Goal: Task Accomplishment & Management: Use online tool/utility

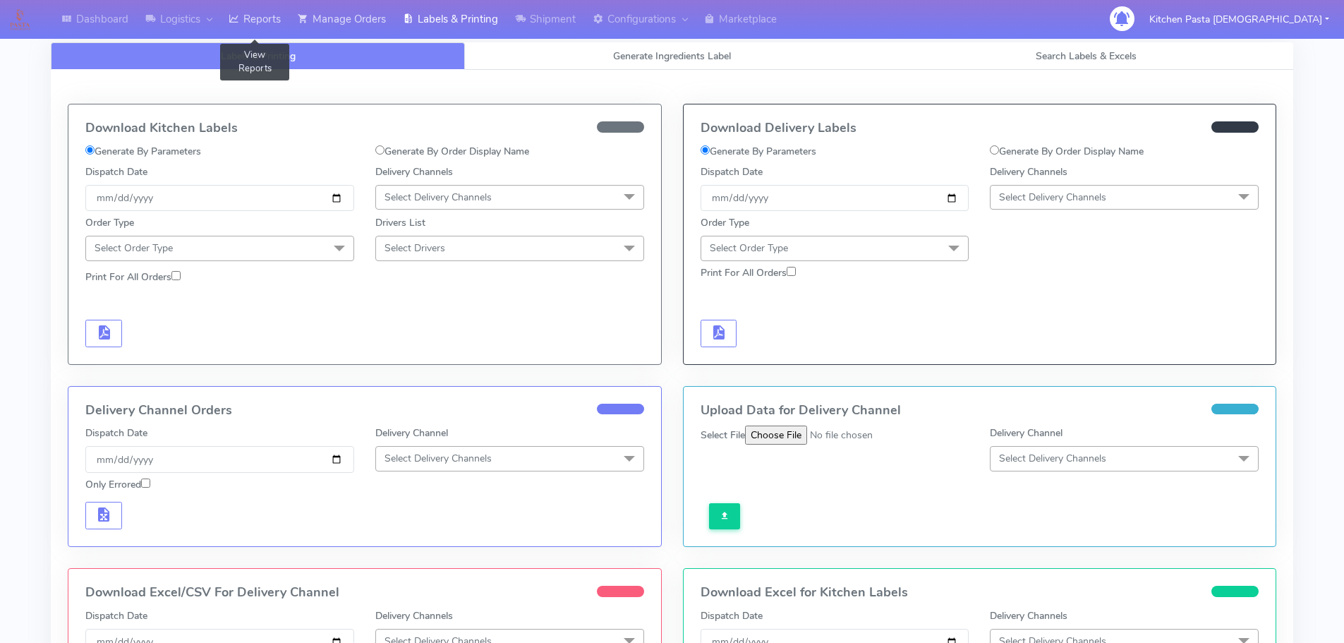
drag, startPoint x: 309, startPoint y: 15, endPoint x: 286, endPoint y: 15, distance: 23.3
click at [308, 15] on icon at bounding box center [303, 19] width 11 height 14
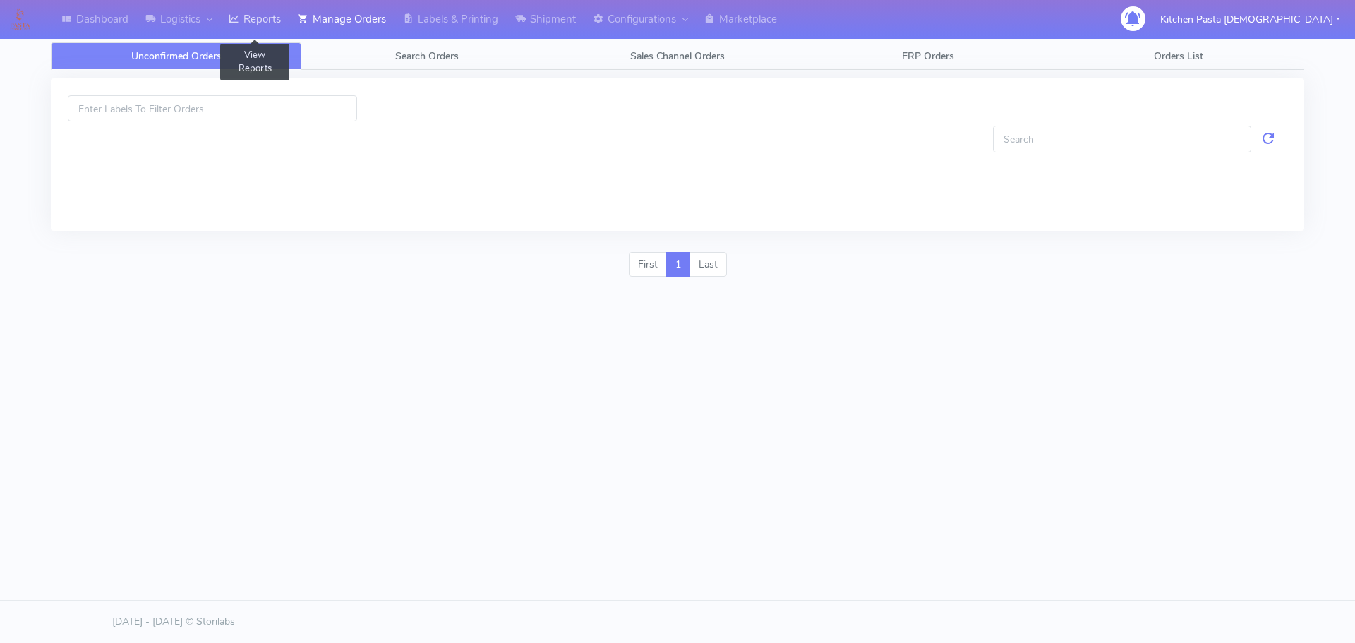
click at [278, 15] on link "Reports" at bounding box center [254, 19] width 69 height 39
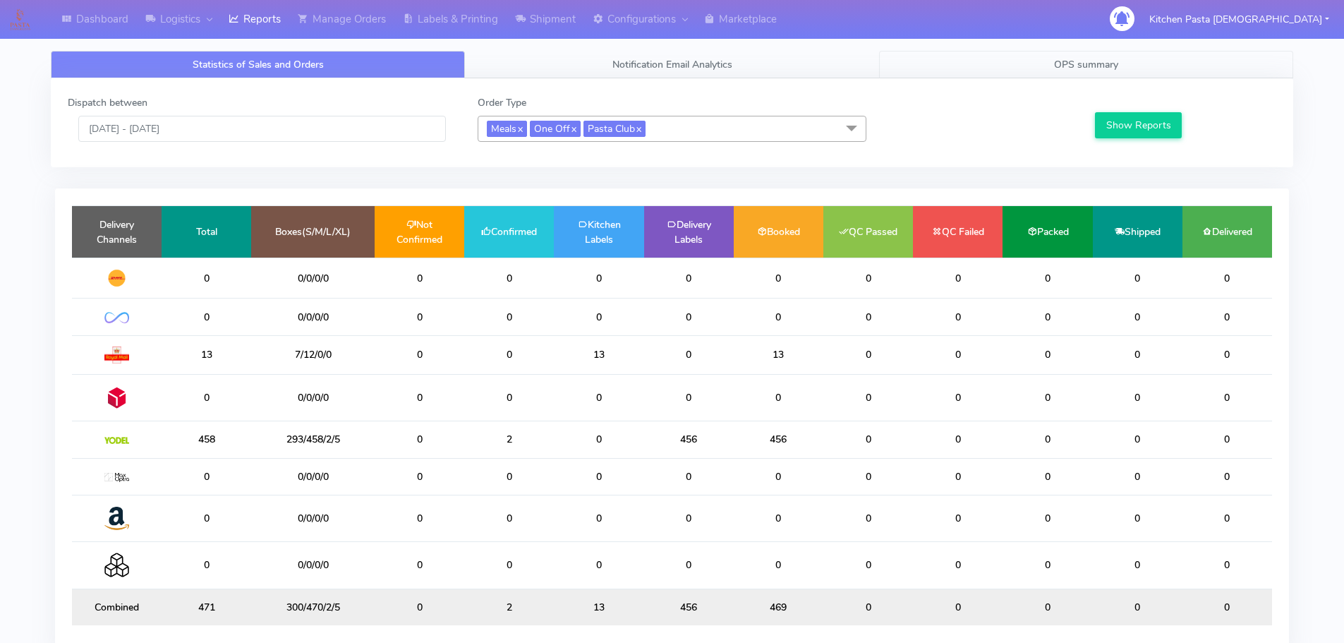
click at [1127, 56] on link "OPS summary" at bounding box center [1086, 65] width 414 height 28
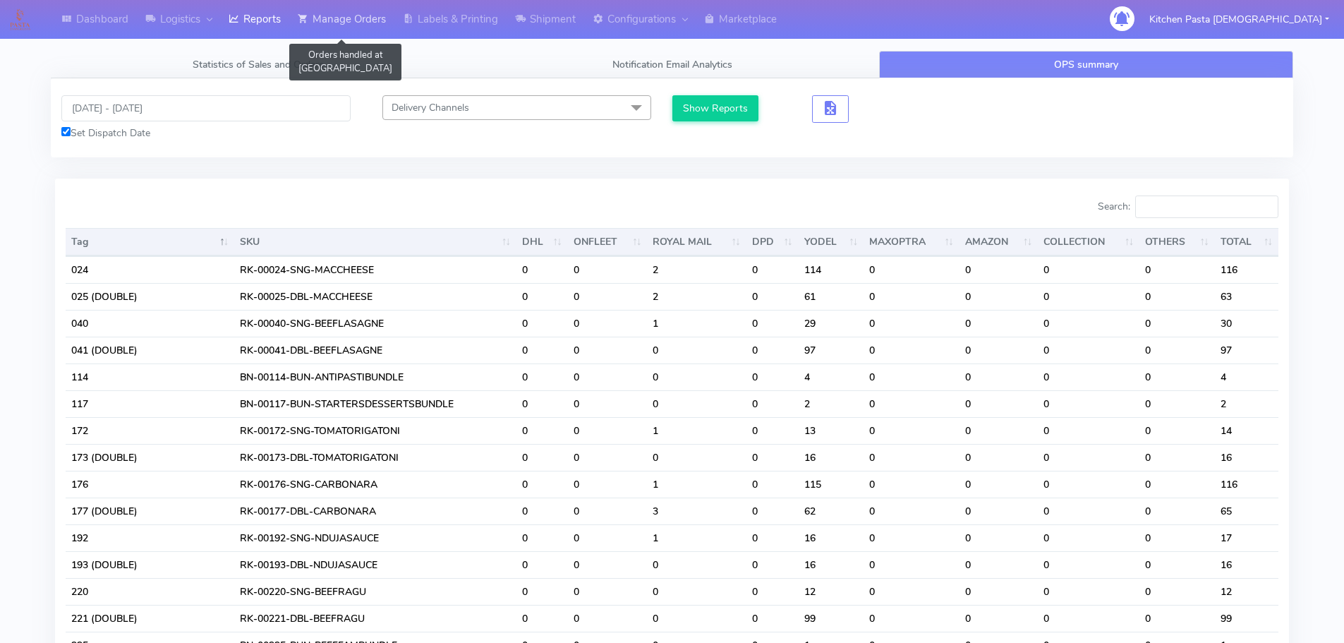
click at [393, 15] on link "Manage Orders" at bounding box center [341, 19] width 105 height 39
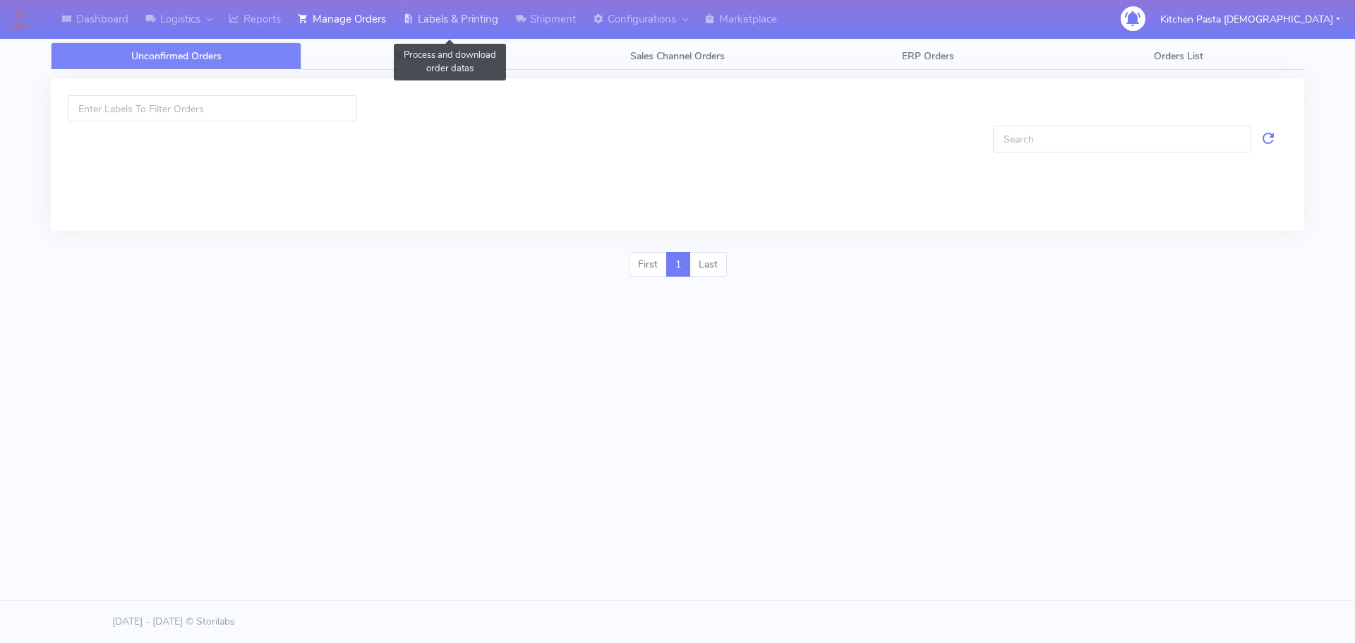
click at [496, 8] on link "Labels & Printing" at bounding box center [450, 19] width 112 height 39
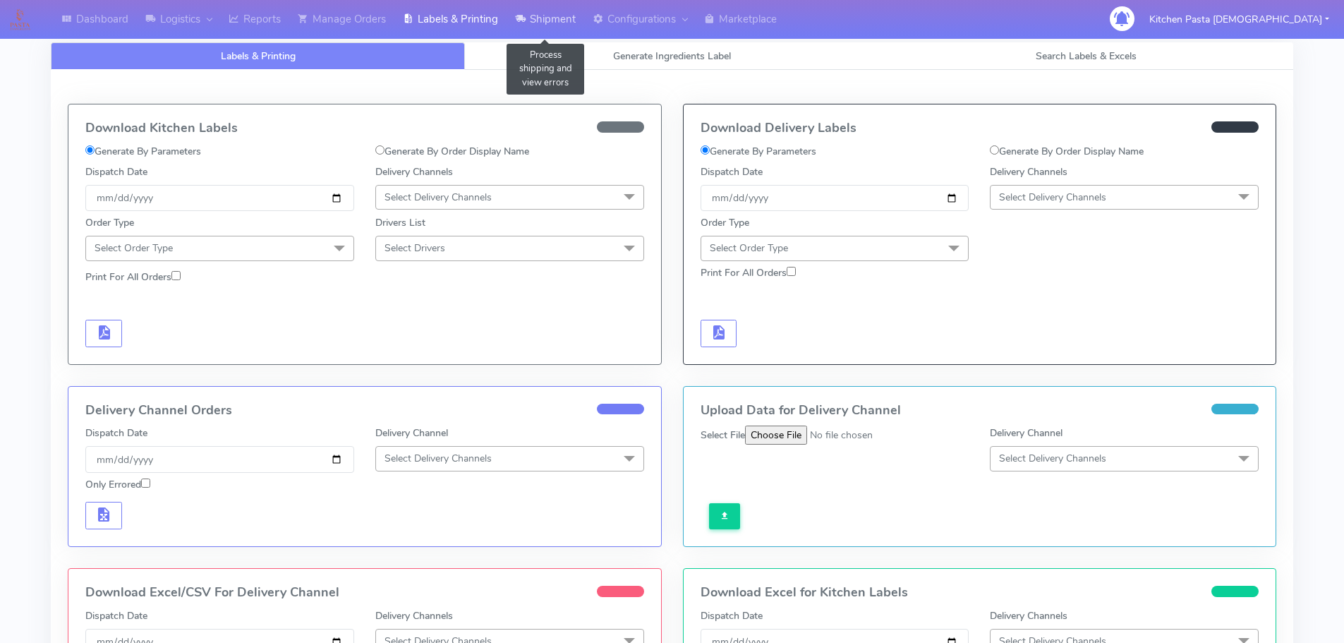
click at [582, 29] on link "Shipment" at bounding box center [546, 19] width 78 height 39
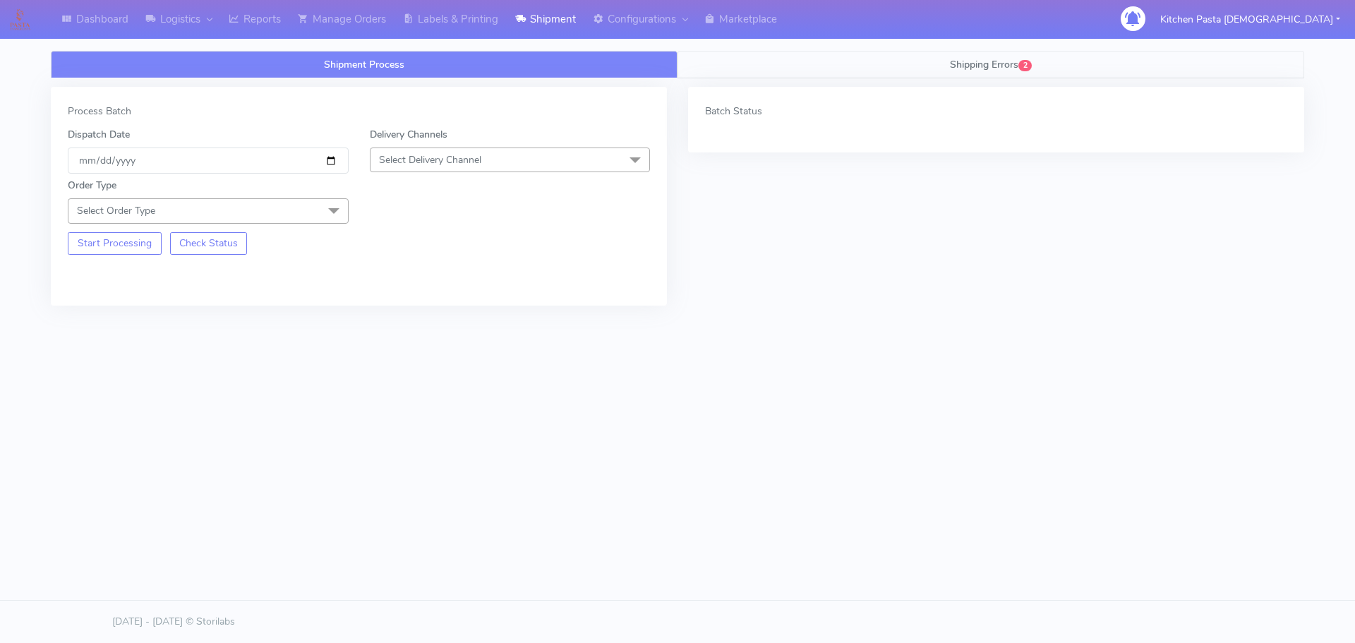
click at [933, 67] on link "Shipping Errors 2" at bounding box center [990, 65] width 627 height 28
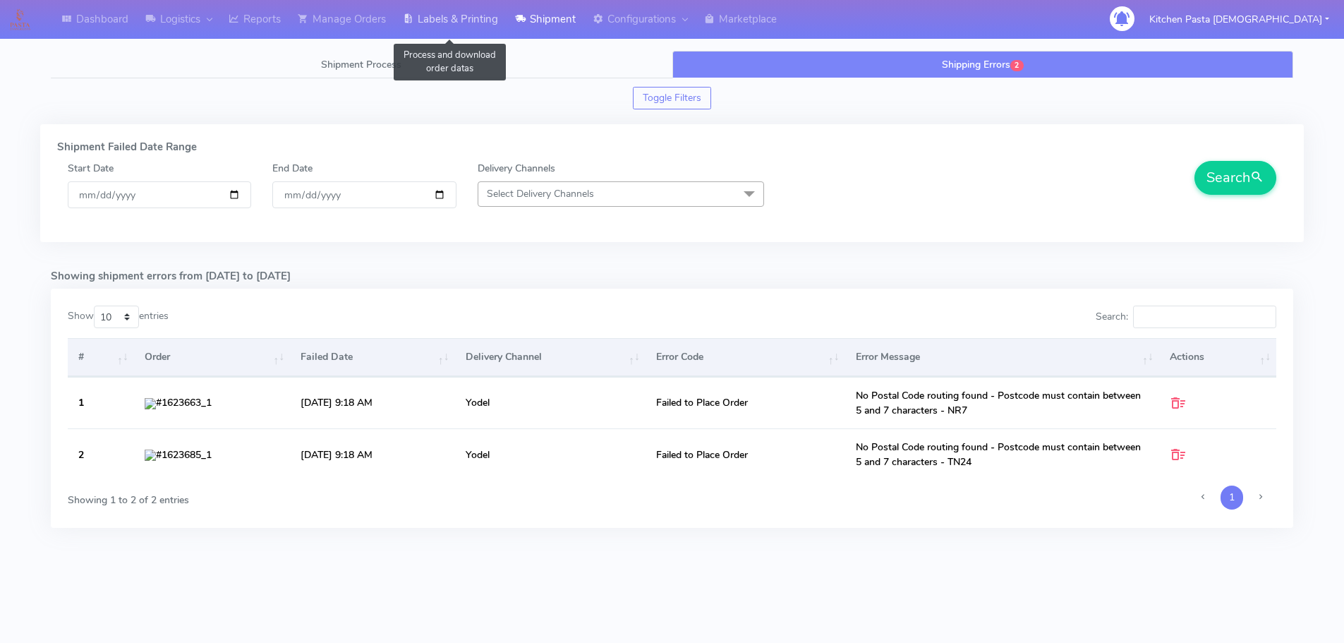
click at [461, 10] on link "Labels & Printing" at bounding box center [450, 19] width 112 height 39
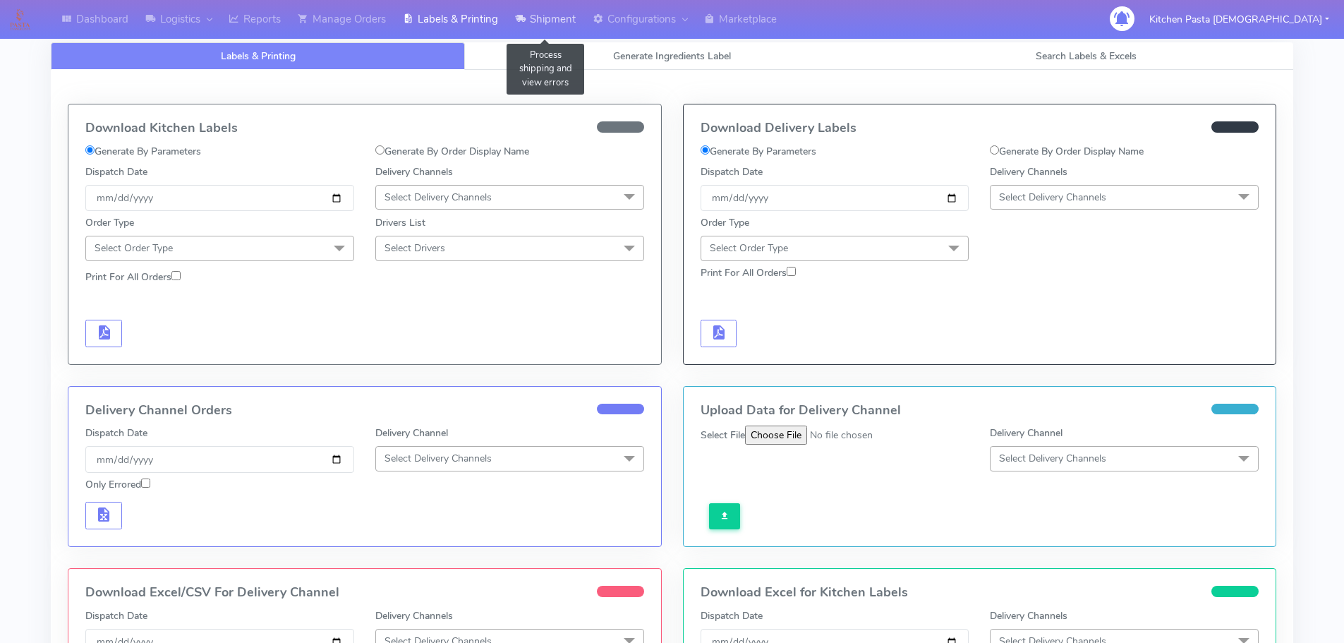
click at [567, 28] on link "Shipment" at bounding box center [546, 19] width 78 height 39
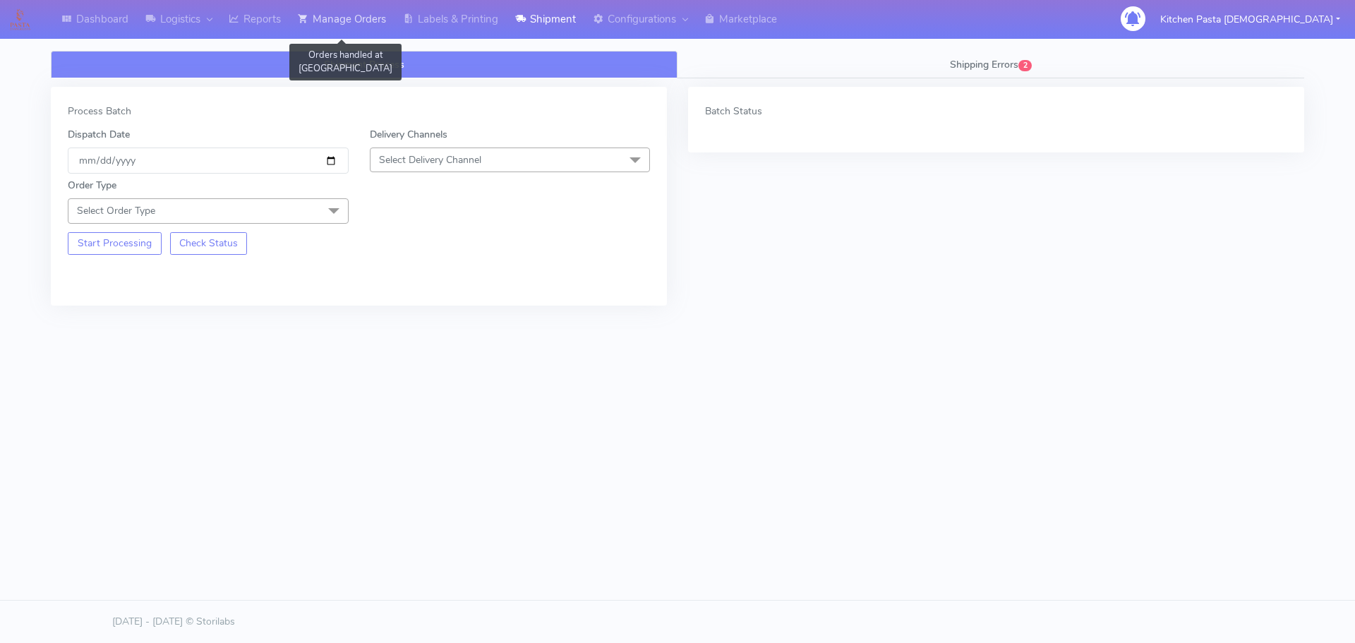
click at [385, 16] on link "Manage Orders" at bounding box center [341, 19] width 105 height 39
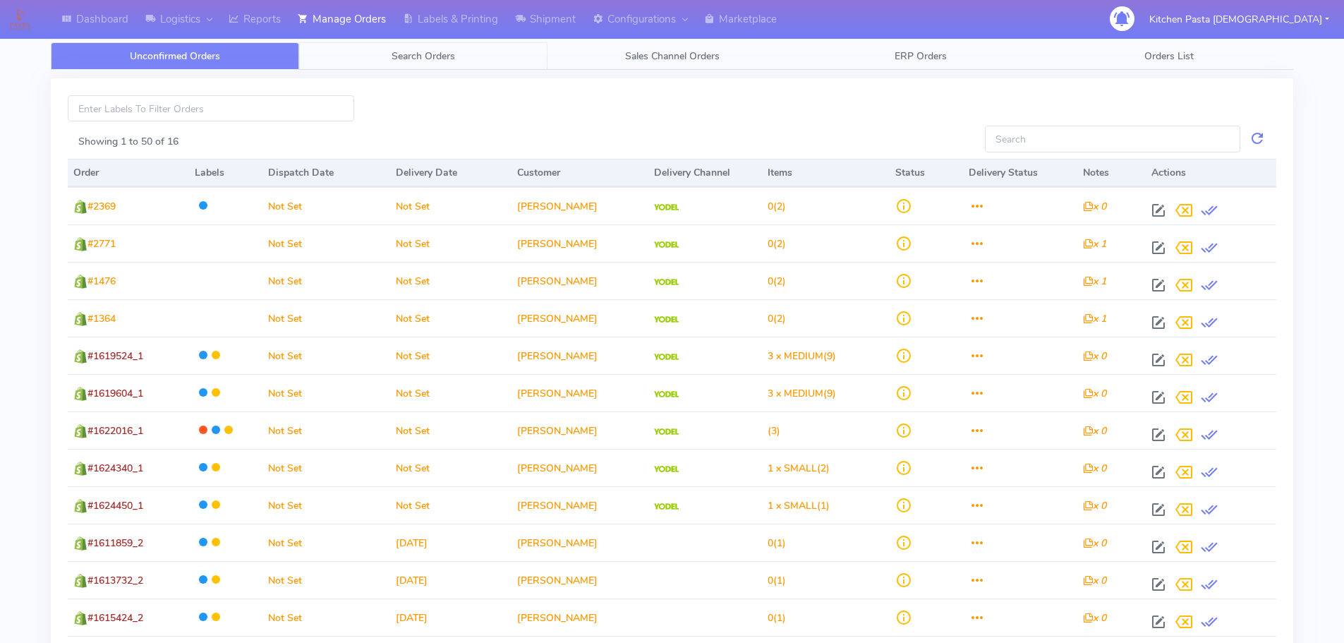
click at [458, 59] on link "Search Orders" at bounding box center [423, 56] width 248 height 28
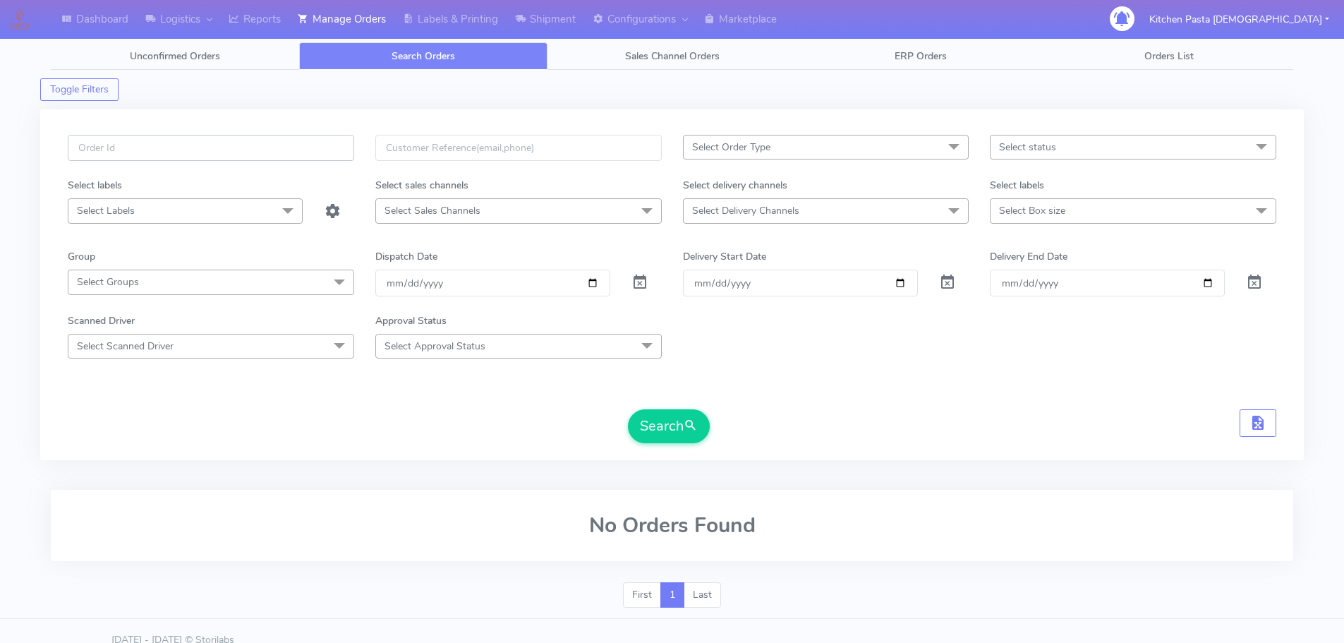
click at [282, 154] on input "text" at bounding box center [211, 148] width 286 height 26
type input "1617646"
click at [628, 409] on button "Search" at bounding box center [669, 426] width 82 height 34
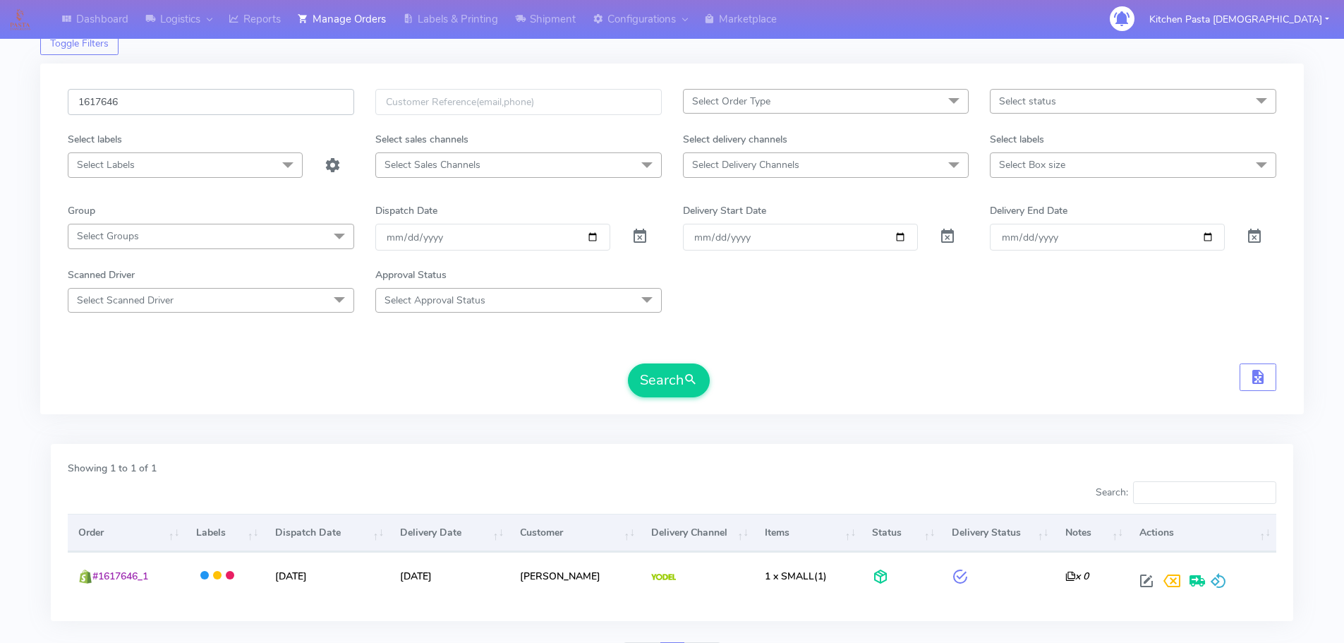
scroll to position [123, 0]
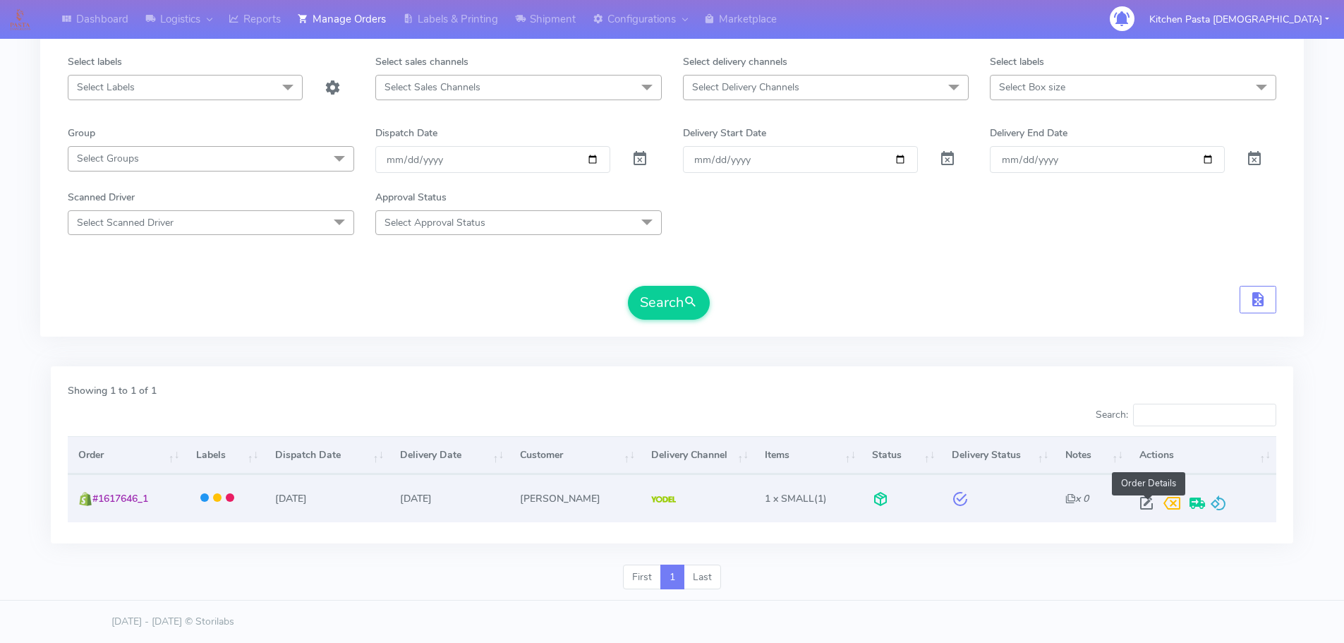
click at [1149, 508] on span at bounding box center [1146, 506] width 25 height 13
select select "5"
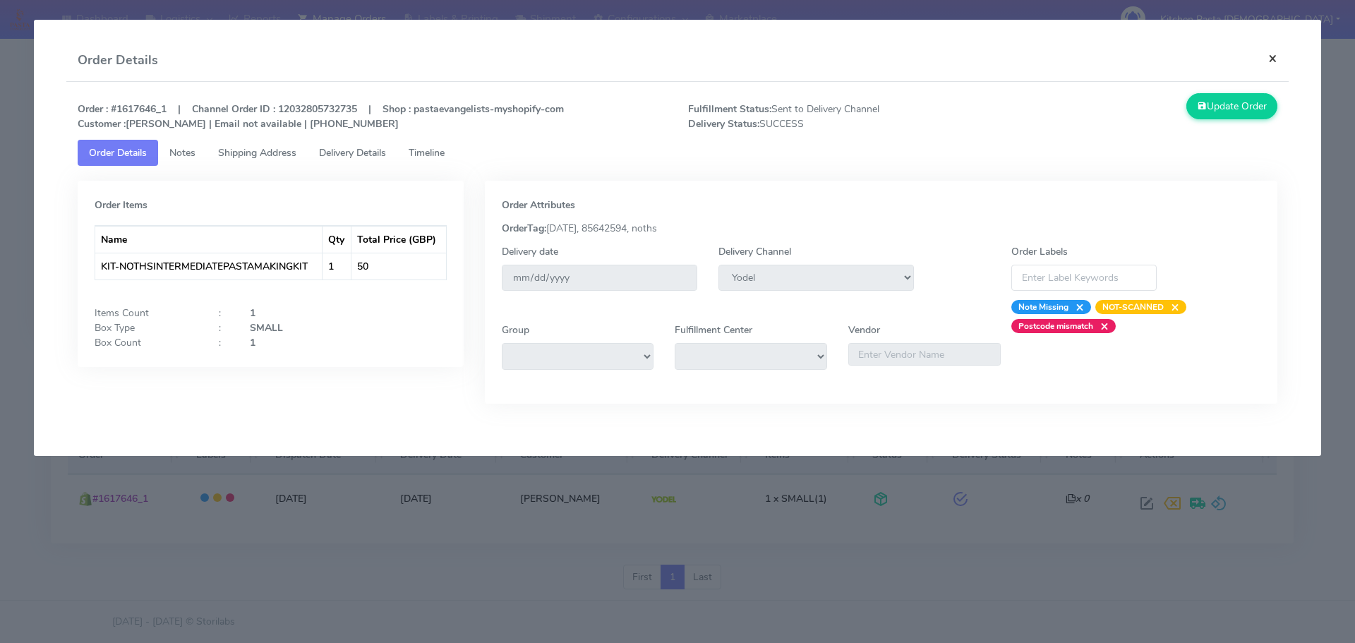
click at [1276, 52] on button "×" at bounding box center [1273, 58] width 32 height 37
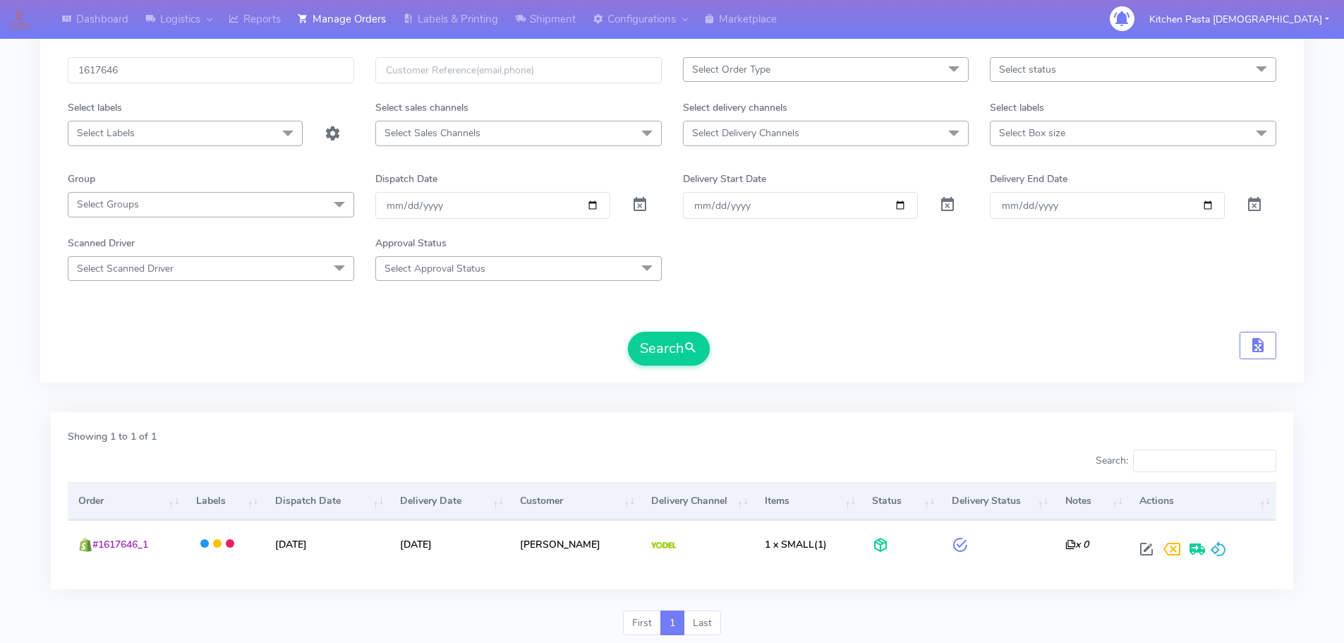
scroll to position [53, 0]
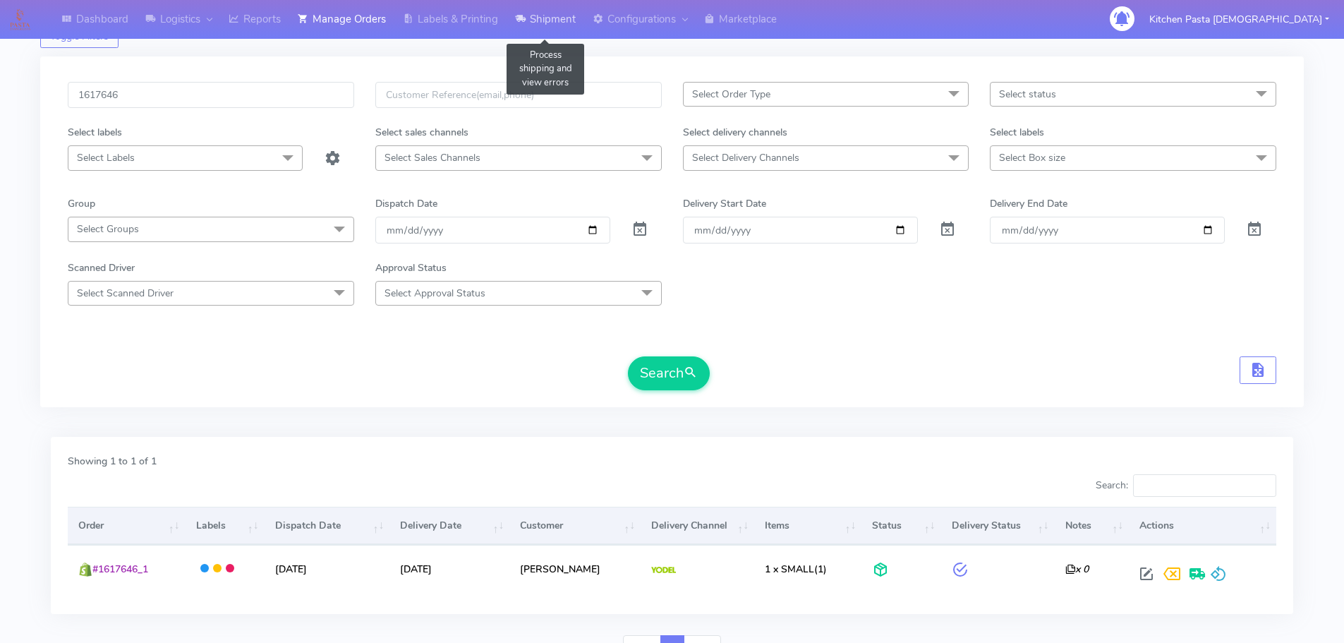
drag, startPoint x: 548, startPoint y: 25, endPoint x: 592, endPoint y: 40, distance: 47.1
click at [548, 25] on link "Shipment" at bounding box center [546, 19] width 78 height 39
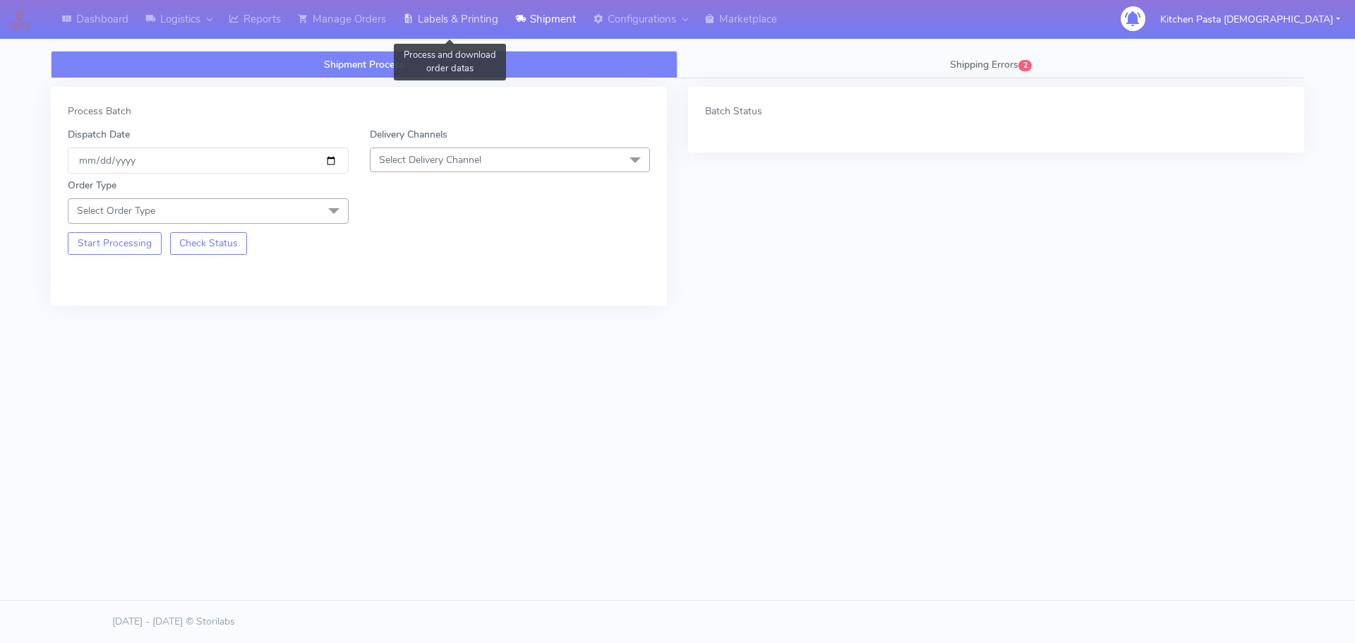
click at [488, 18] on link "Labels & Printing" at bounding box center [450, 19] width 112 height 39
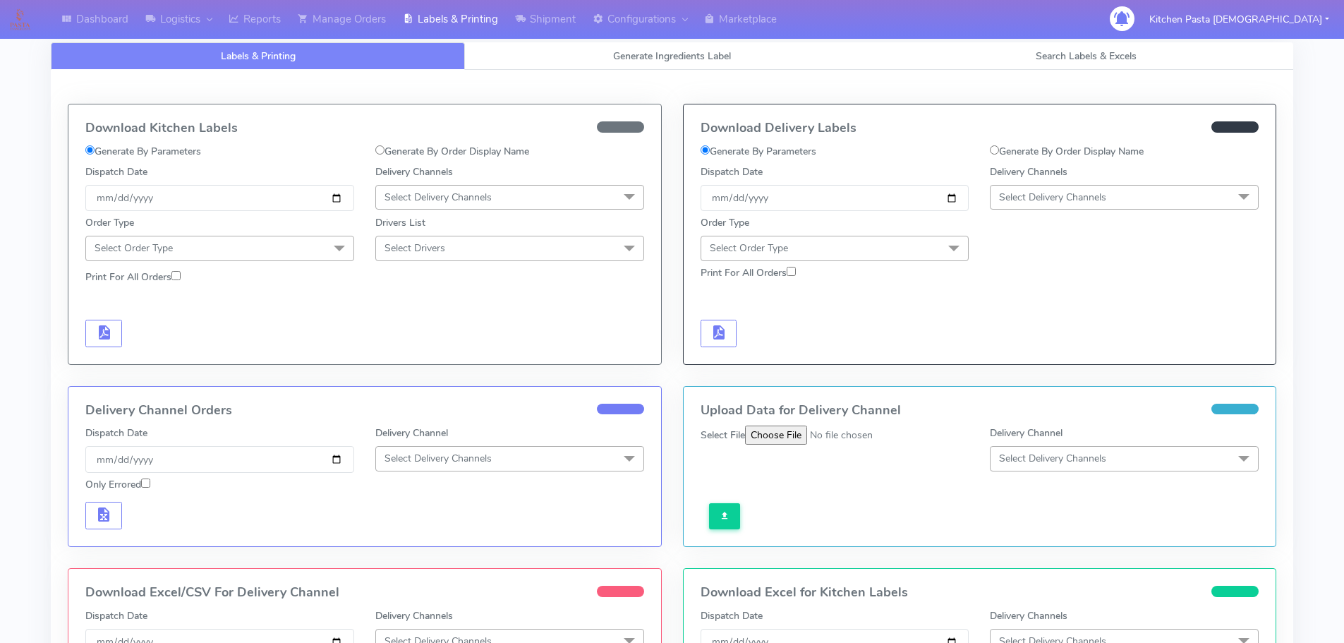
select select "All"
click at [1075, 51] on span "Search Labels & Excels" at bounding box center [1086, 55] width 101 height 13
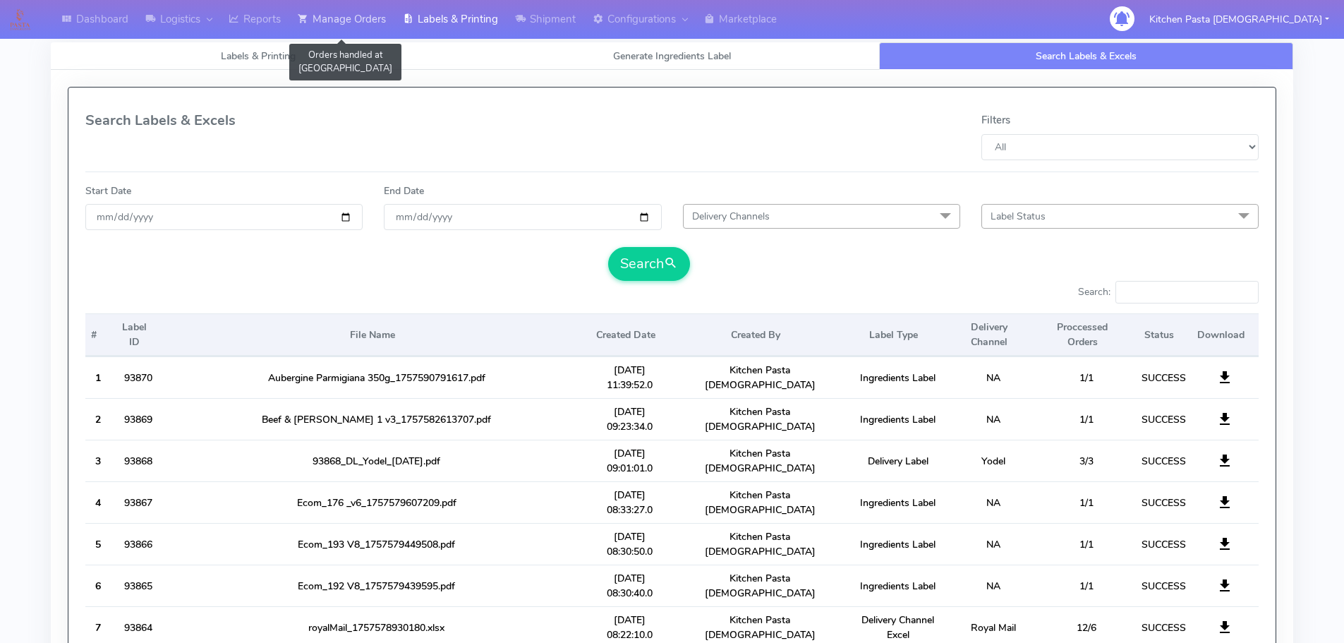
click at [359, 25] on link "Manage Orders" at bounding box center [341, 19] width 105 height 39
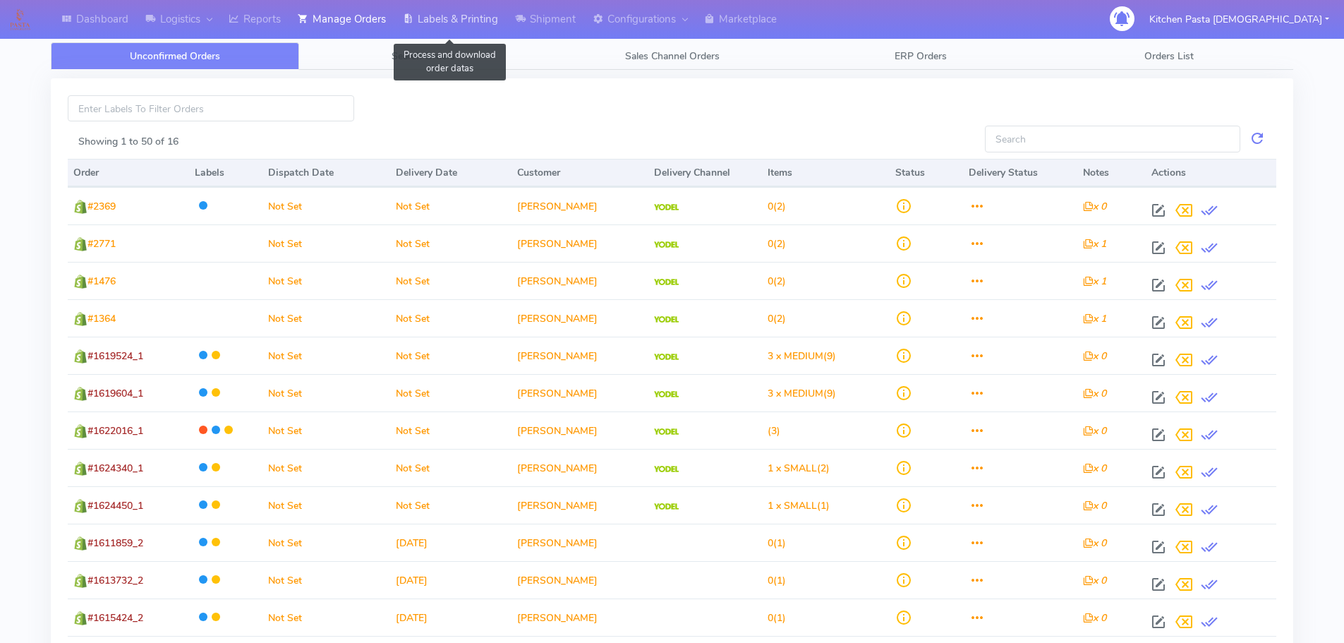
click at [467, 14] on link "Labels & Printing" at bounding box center [450, 19] width 112 height 39
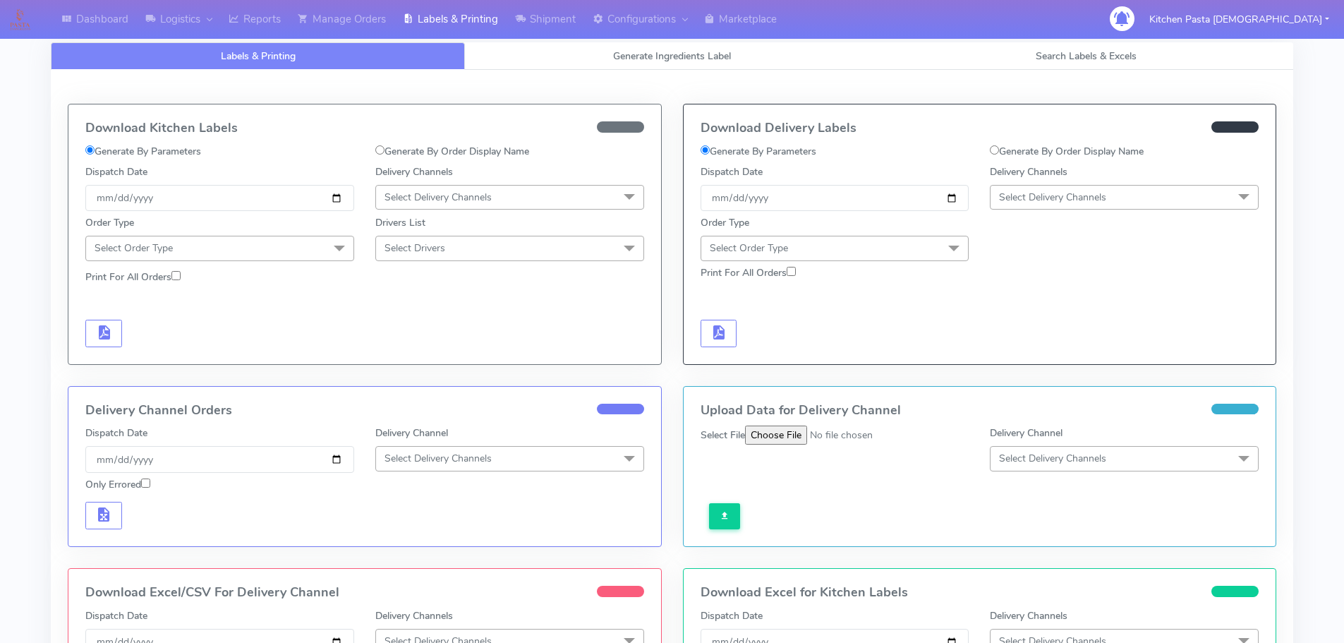
drag, startPoint x: 1137, startPoint y: 195, endPoint x: 1127, endPoint y: 302, distance: 107.7
click at [1135, 195] on span "Select Delivery Channels" at bounding box center [1124, 197] width 269 height 25
drag, startPoint x: 1038, startPoint y: 353, endPoint x: 993, endPoint y: 330, distance: 50.8
click at [1036, 353] on div "Yodel" at bounding box center [1124, 356] width 253 height 15
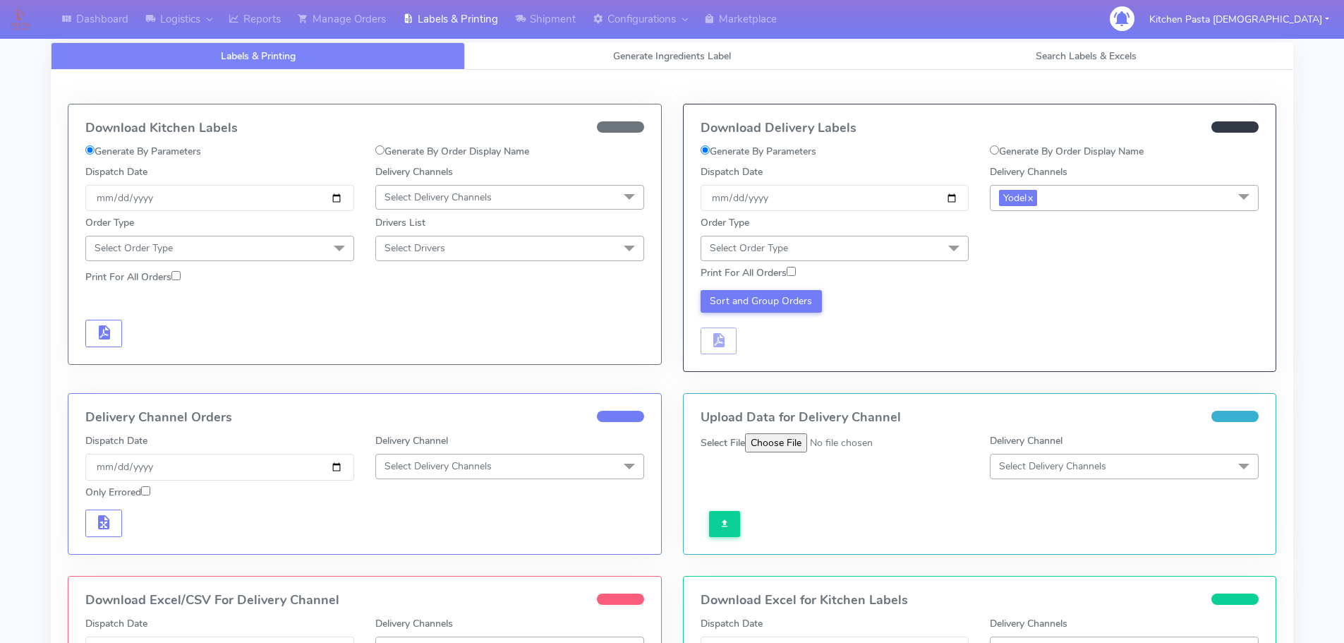
click at [921, 264] on div "Print For All Orders" at bounding box center [980, 273] width 580 height 25
click at [924, 250] on span "Select Order Type" at bounding box center [835, 248] width 269 height 25
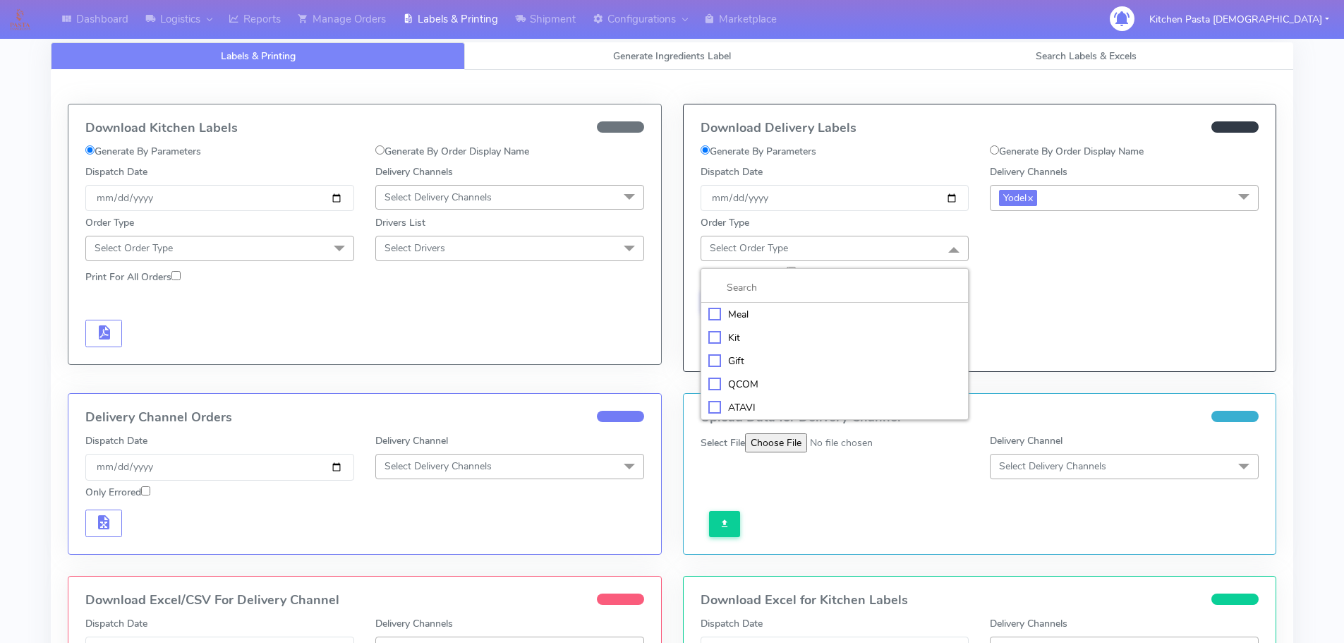
click at [780, 350] on li "Gift" at bounding box center [834, 360] width 267 height 23
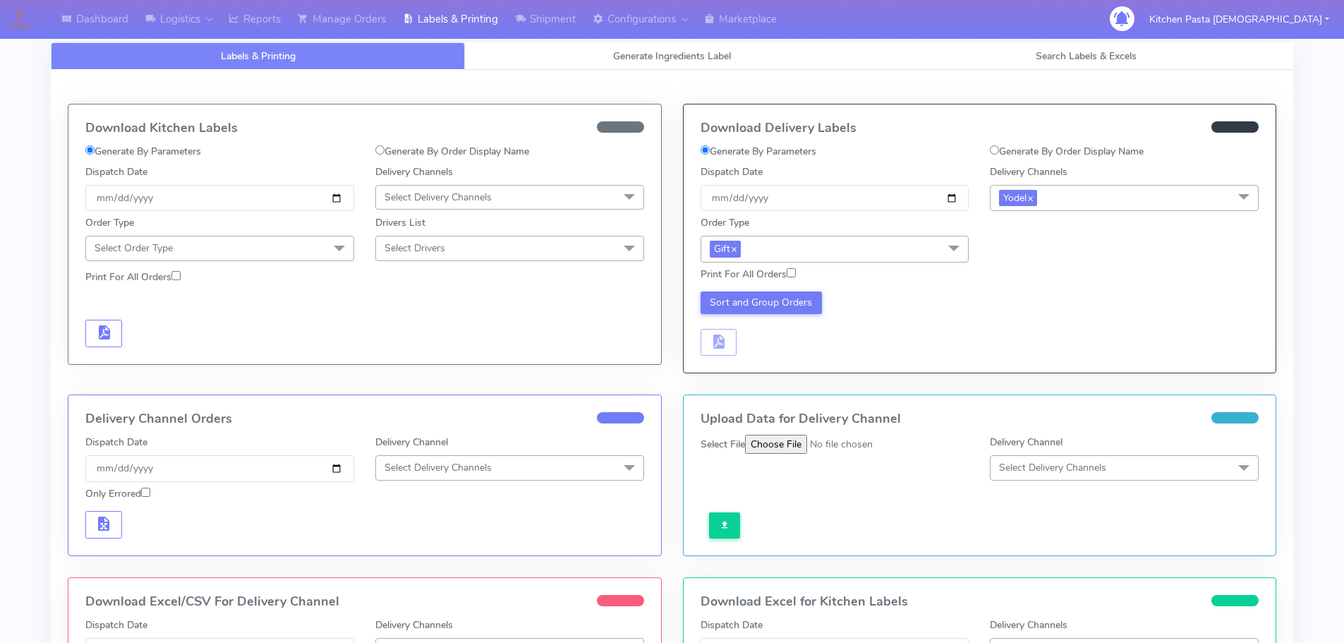
click at [905, 236] on span "Gift x" at bounding box center [835, 249] width 269 height 26
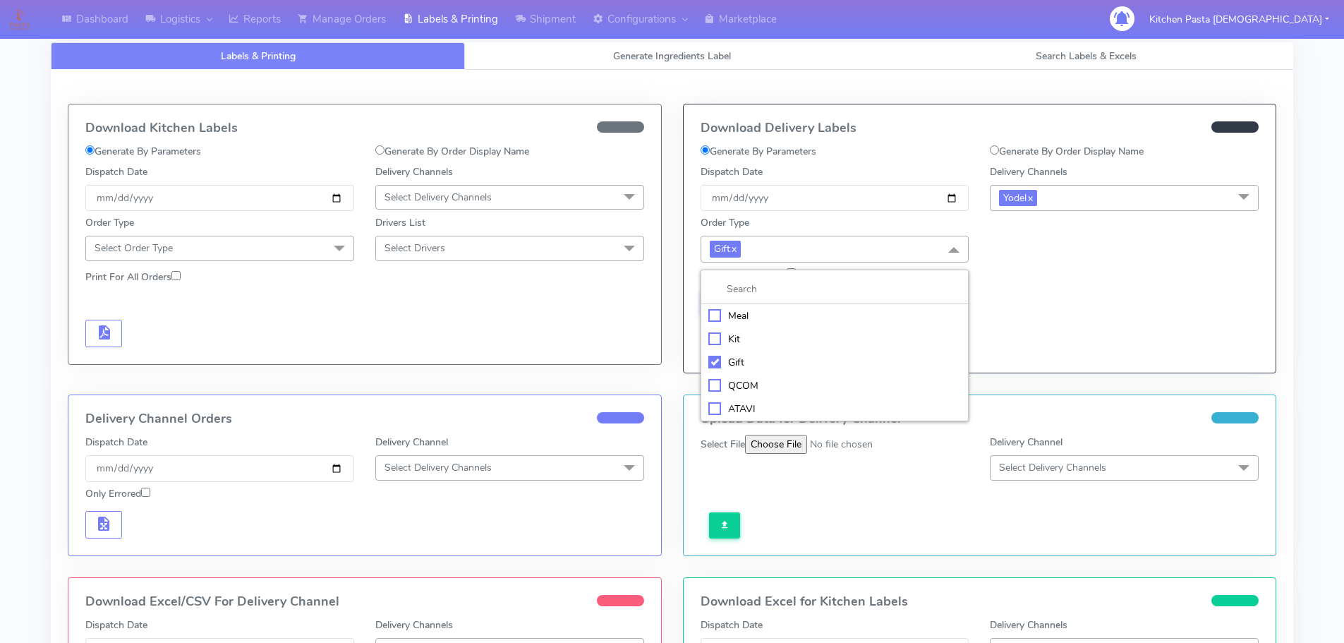
click at [782, 339] on div "Kit" at bounding box center [834, 339] width 253 height 15
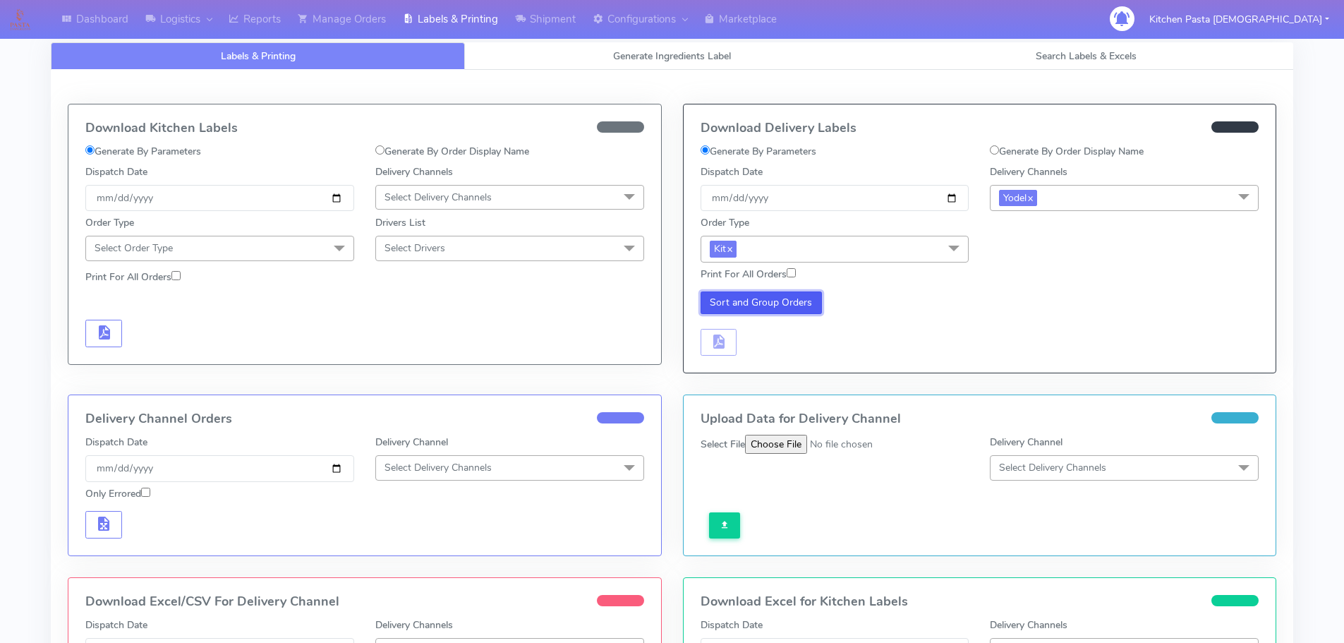
click at [787, 303] on button "Sort and Group Orders" at bounding box center [762, 302] width 122 height 23
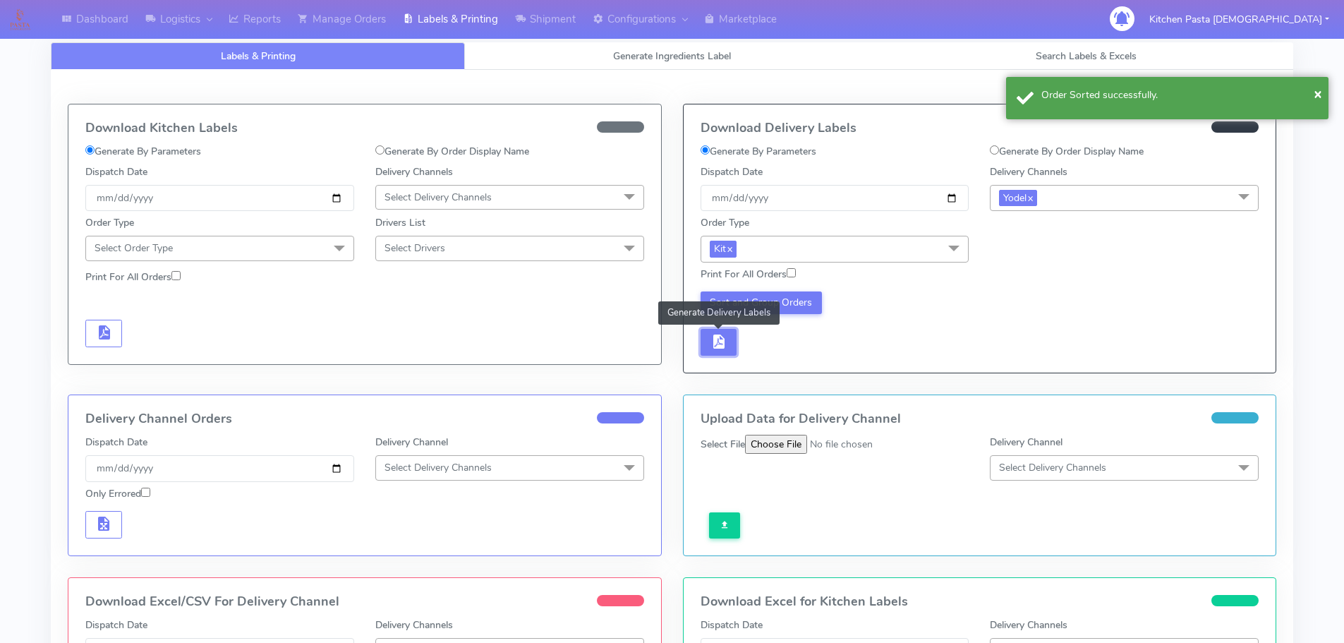
click at [722, 345] on span "button" at bounding box center [718, 344] width 17 height 13
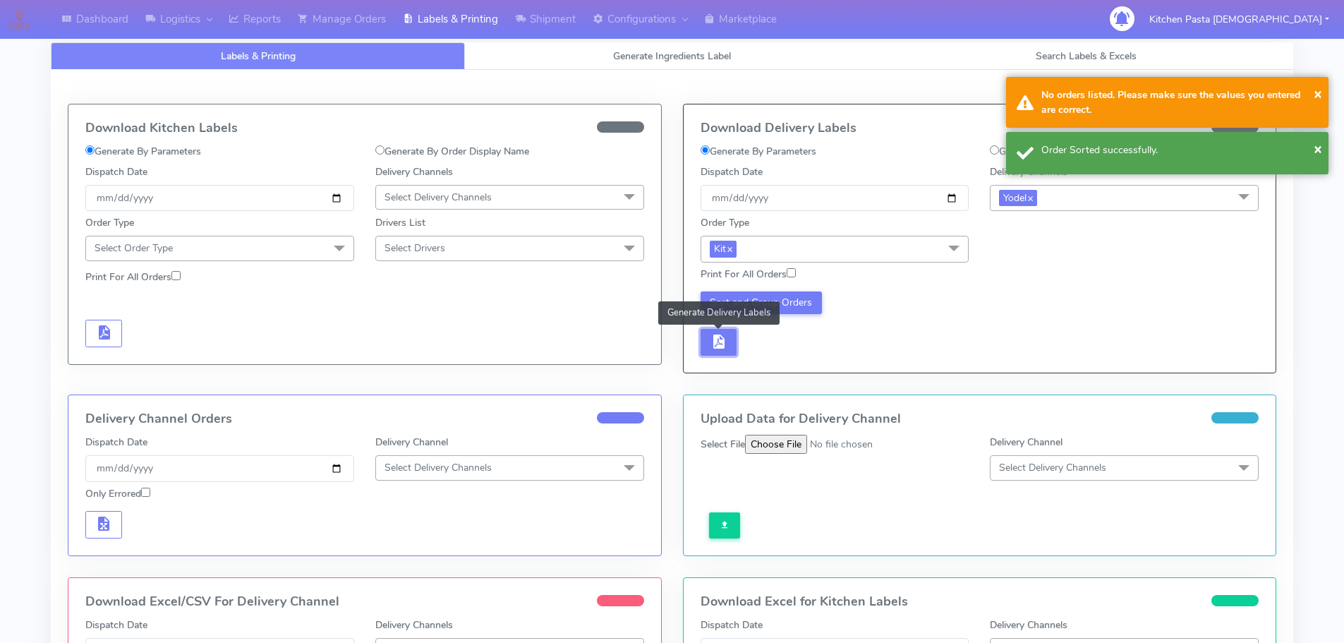
click at [727, 345] on button "button" at bounding box center [719, 343] width 37 height 28
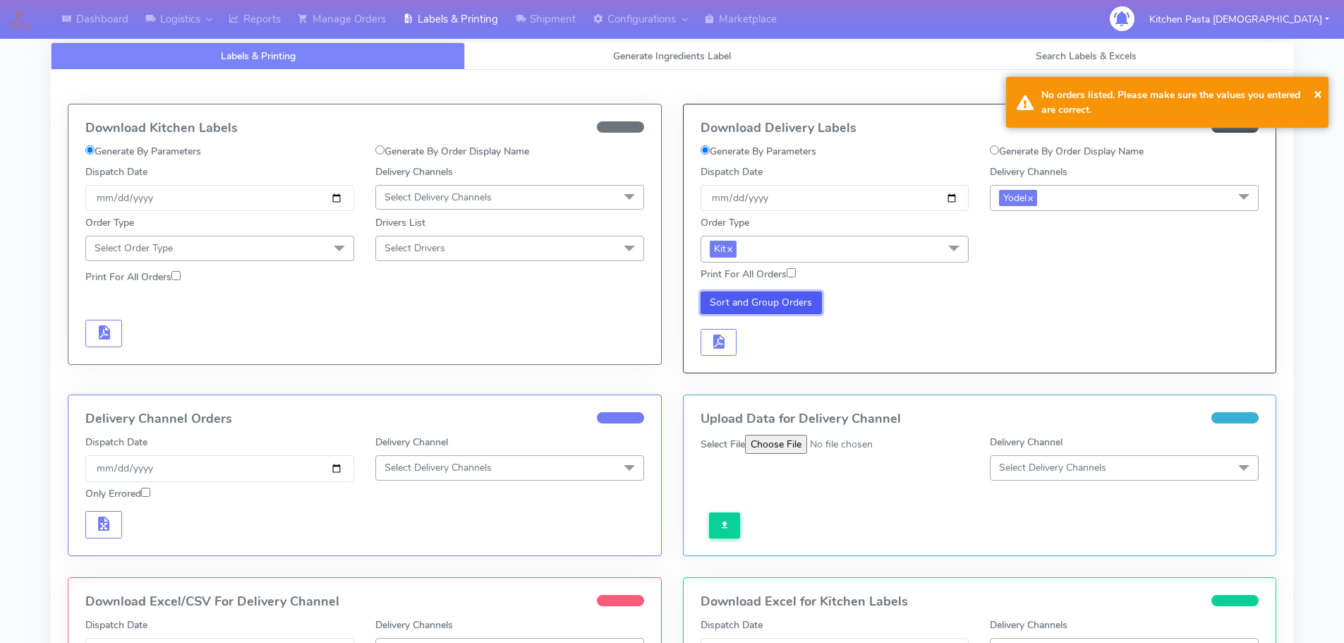
click at [784, 303] on button "Sort and Group Orders" at bounding box center [762, 302] width 122 height 23
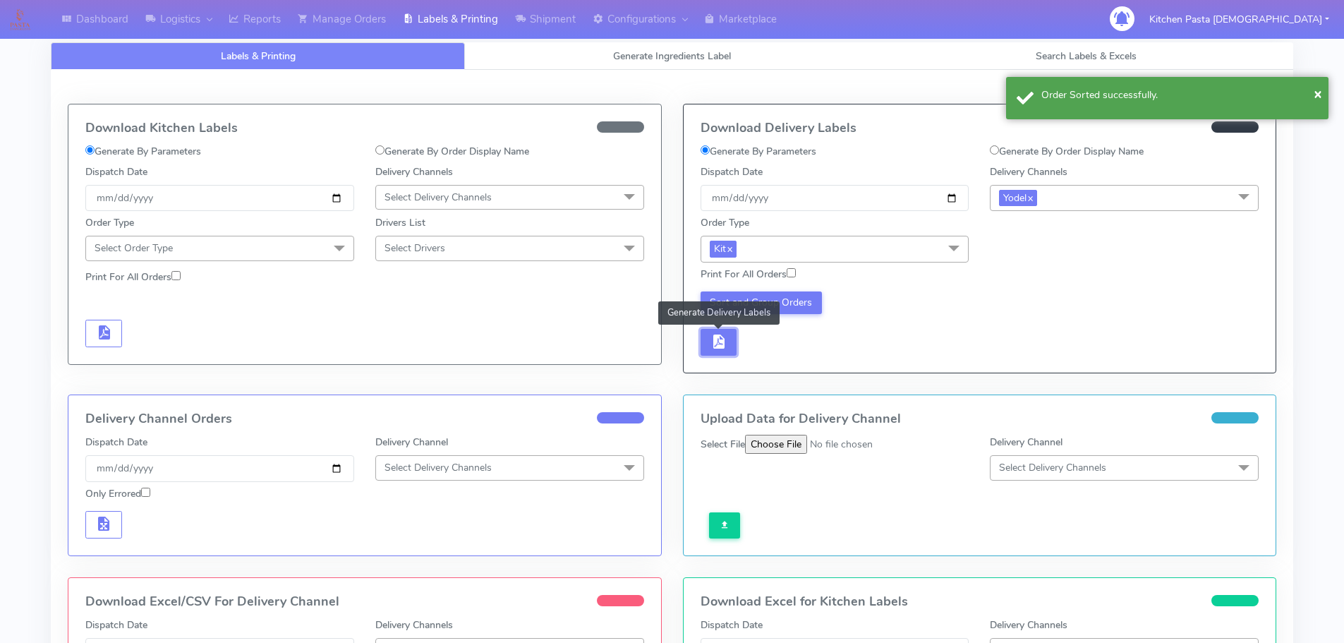
click at [720, 348] on span "button" at bounding box center [718, 344] width 17 height 13
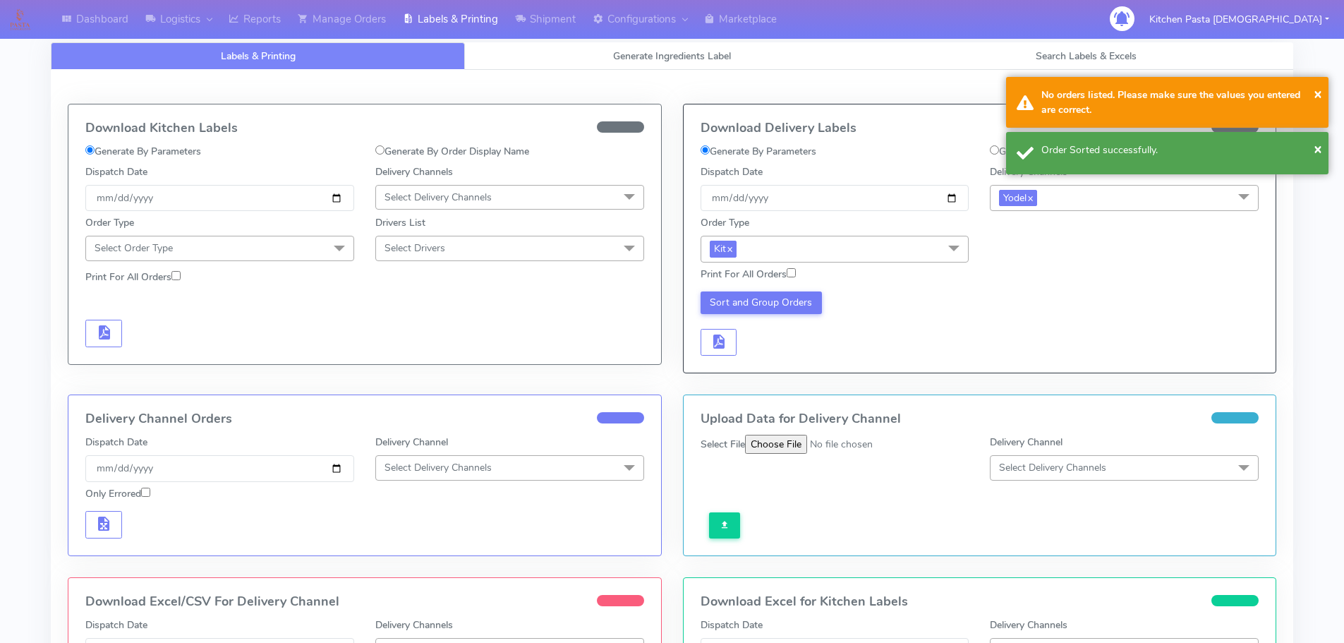
click at [757, 341] on div "Sort and Group Orders" at bounding box center [835, 323] width 290 height 65
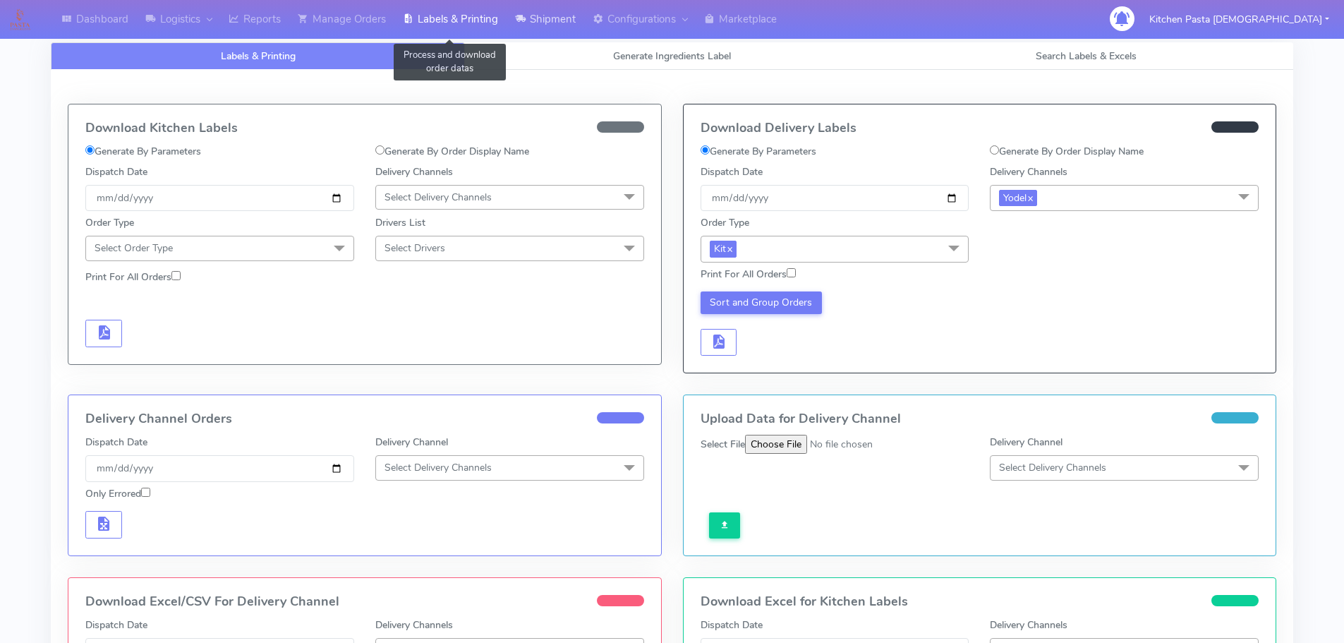
click at [564, 18] on link "Shipment" at bounding box center [546, 19] width 78 height 39
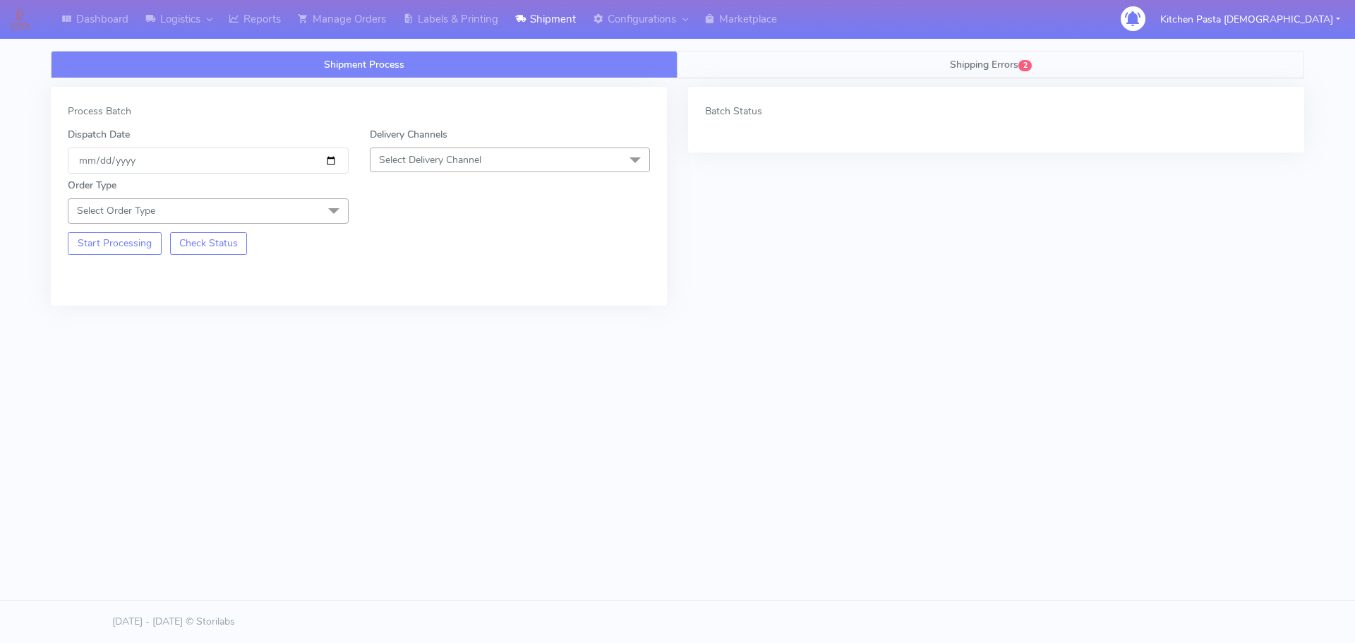
click at [1017, 61] on span "Shipping Errors" at bounding box center [984, 64] width 68 height 13
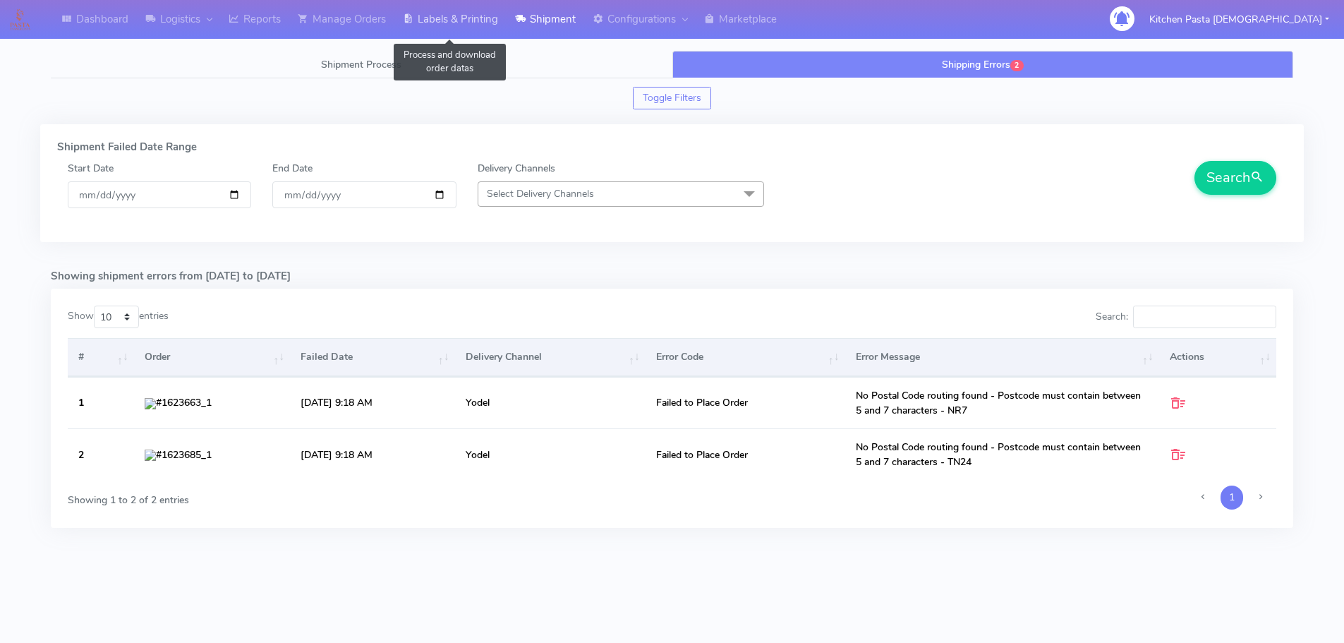
click at [468, 28] on link "Labels & Printing" at bounding box center [450, 19] width 112 height 39
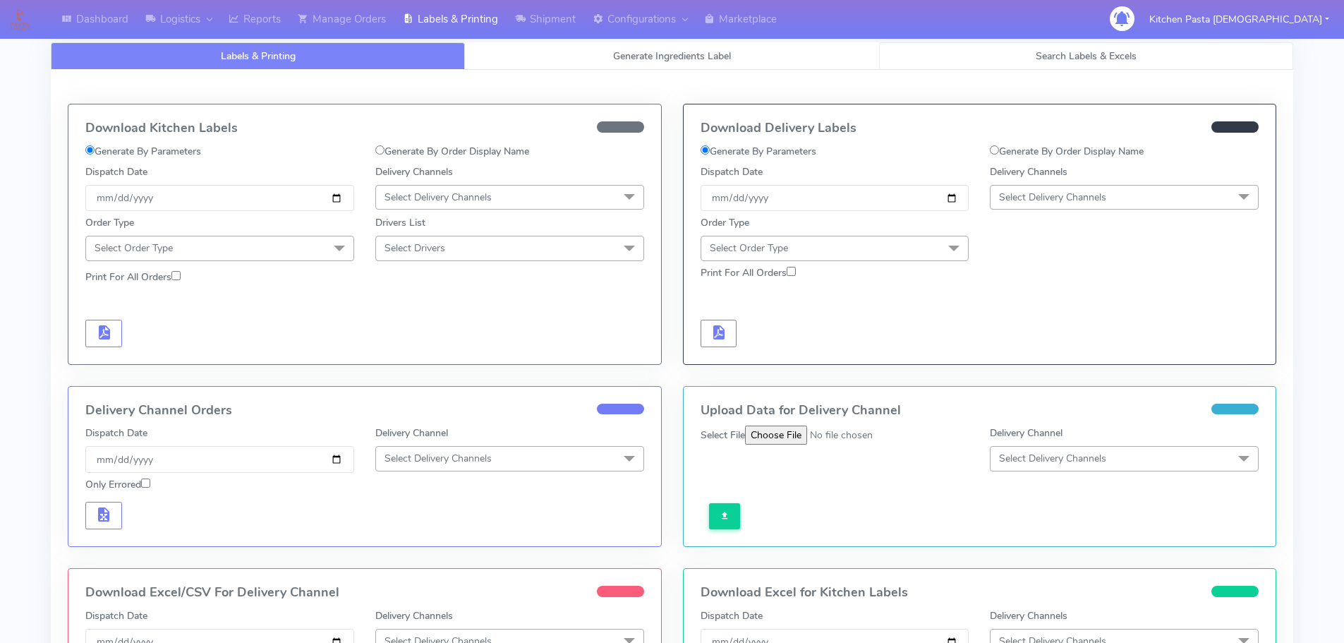
click at [1095, 63] on link "Search Labels & Excels" at bounding box center [1086, 56] width 414 height 28
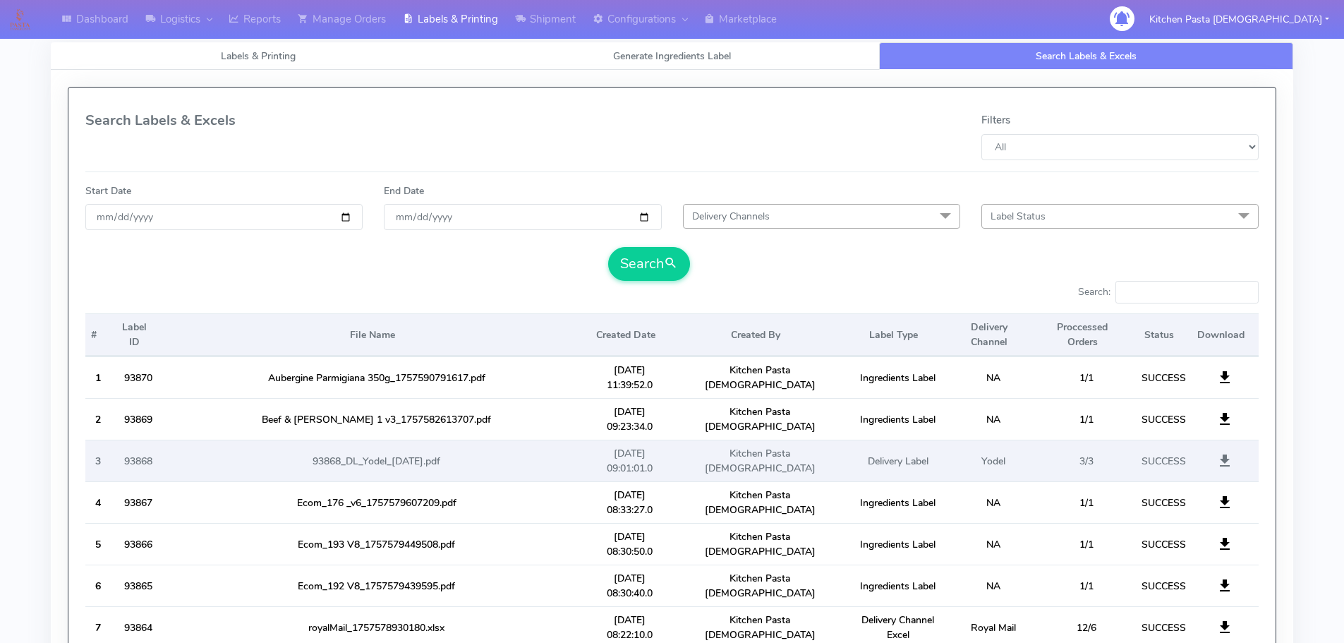
click at [1226, 461] on span at bounding box center [1224, 463] width 17 height 13
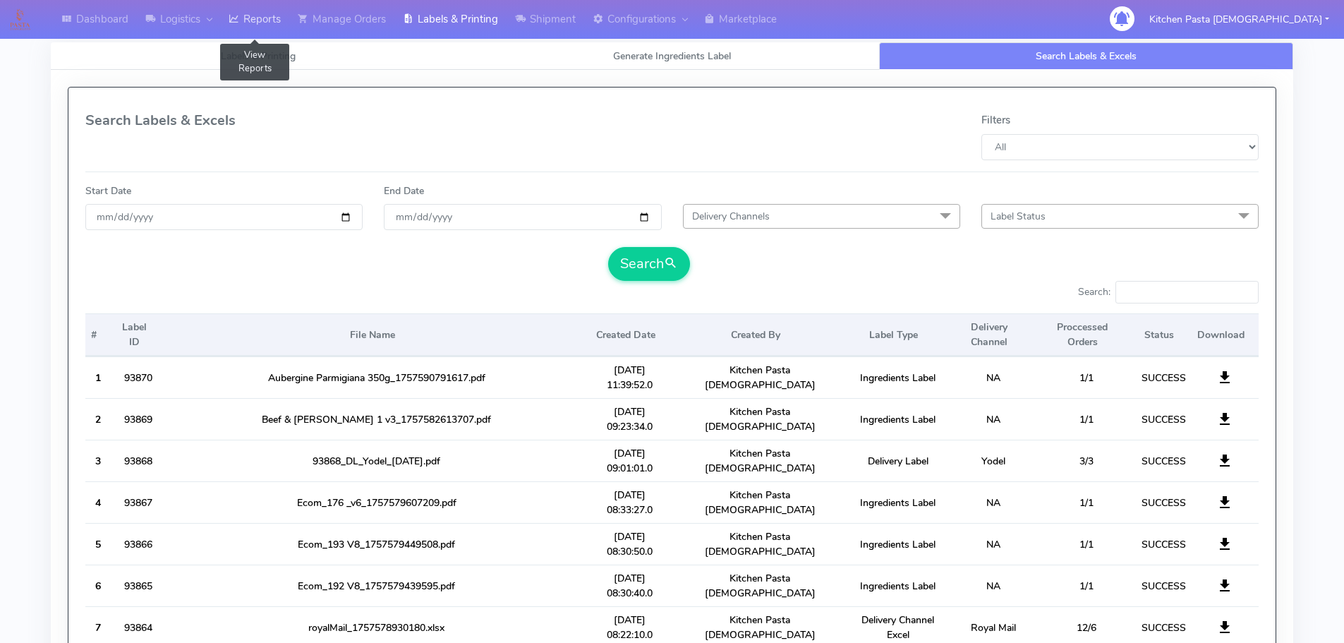
click at [249, 18] on link "Reports" at bounding box center [254, 19] width 69 height 39
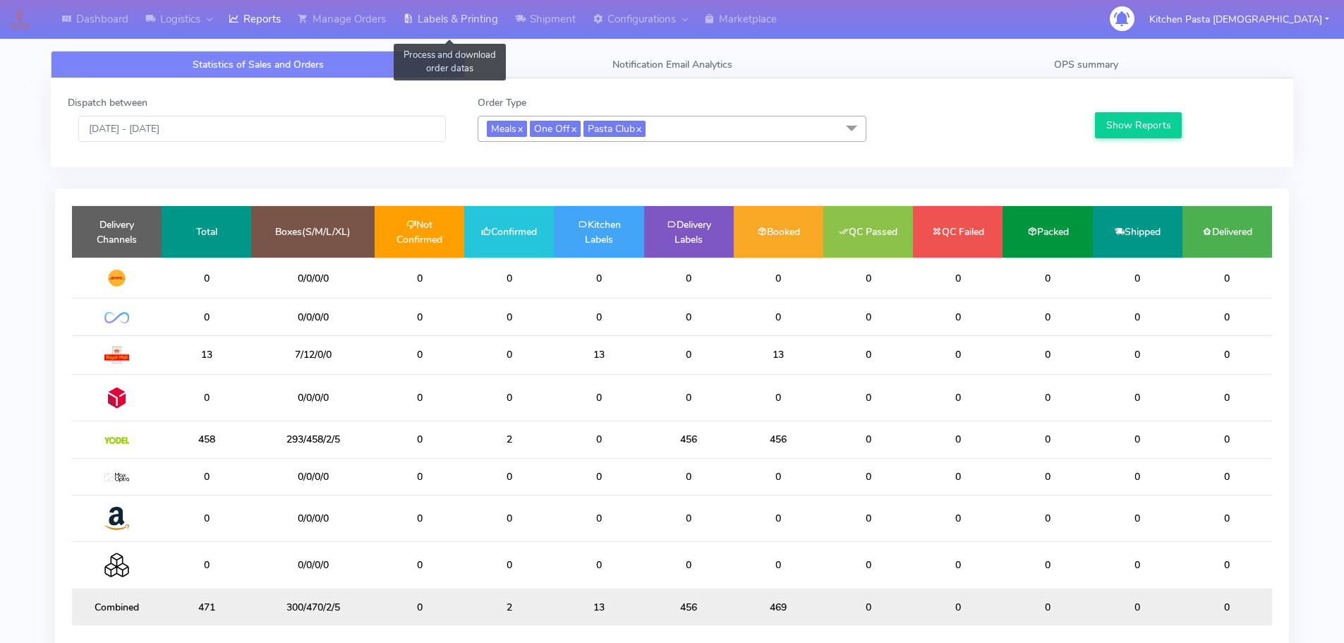
click at [450, 25] on link "Labels & Printing" at bounding box center [450, 19] width 112 height 39
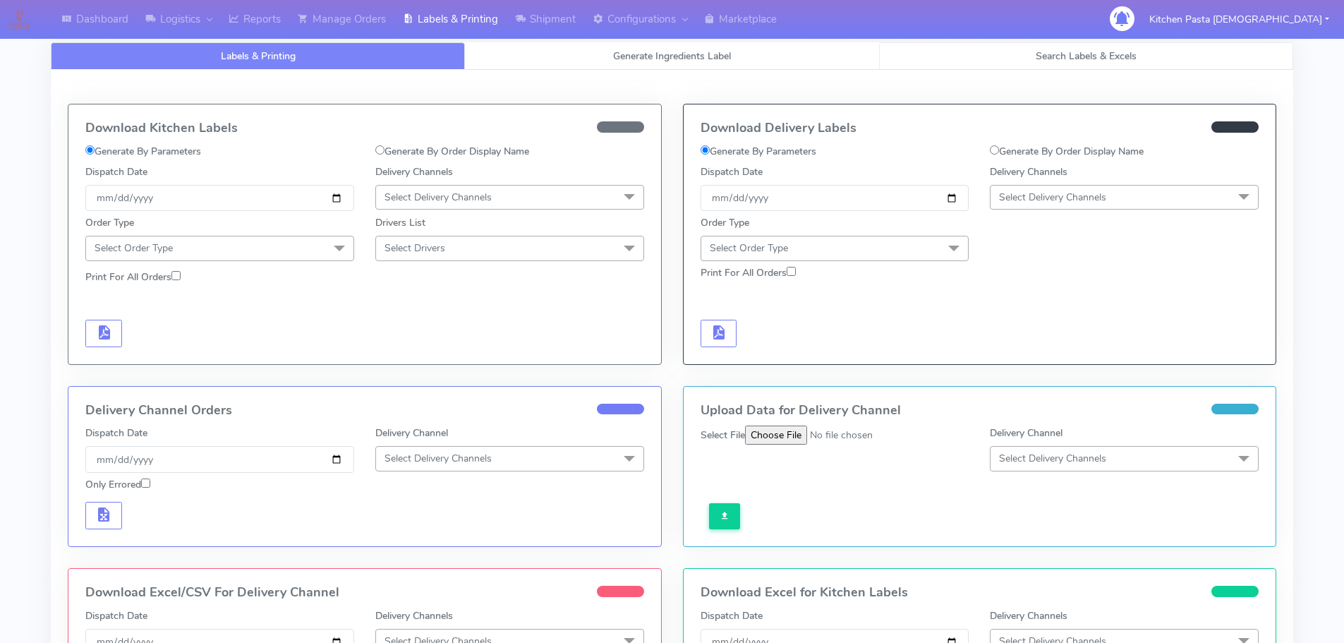
click at [1105, 62] on span "Search Labels & Excels" at bounding box center [1086, 55] width 101 height 13
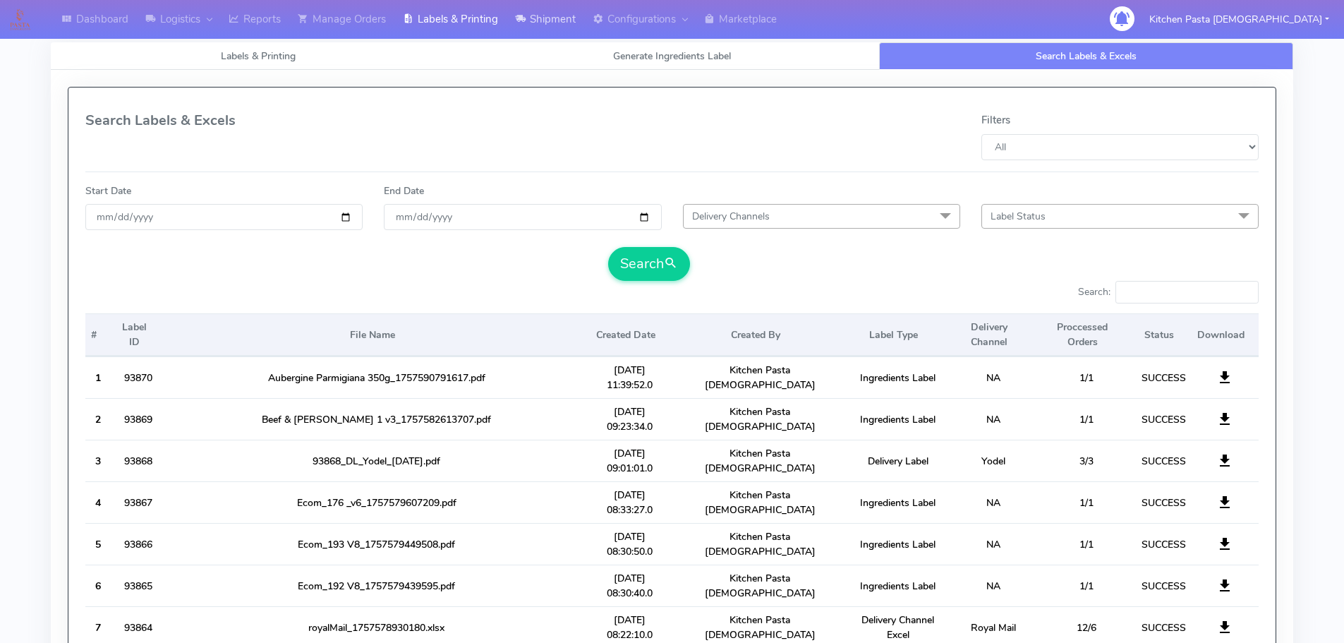
click at [578, 20] on link "Shipment" at bounding box center [546, 19] width 78 height 39
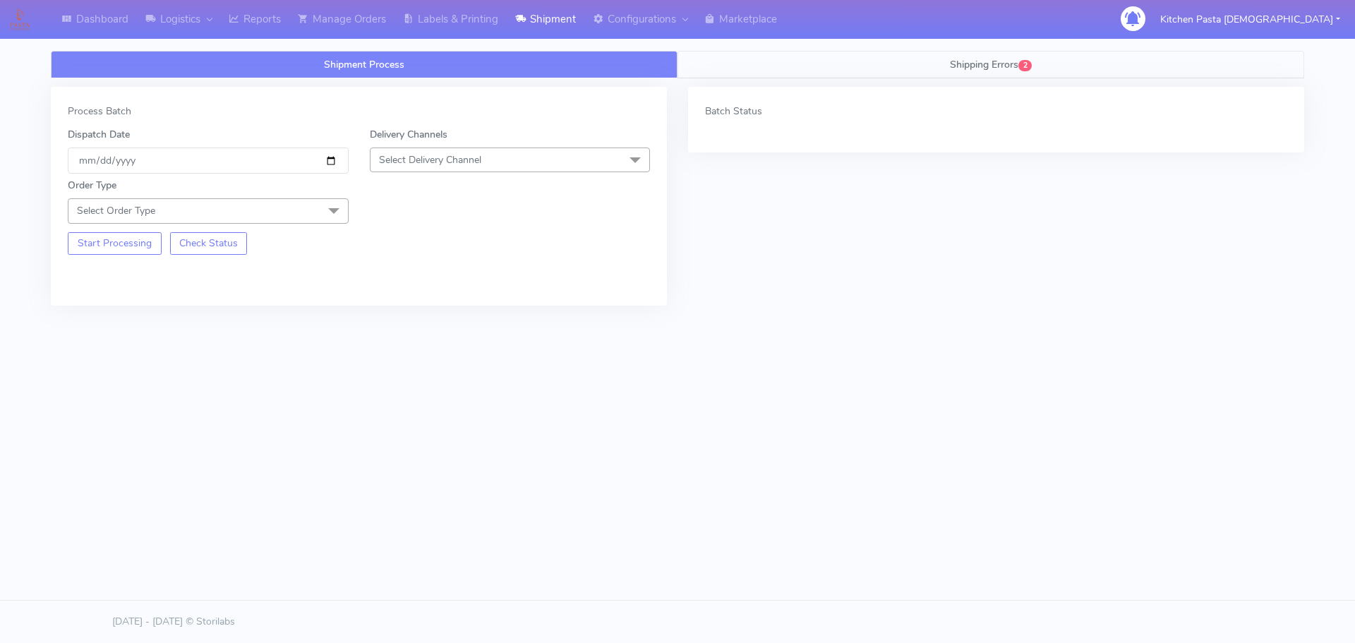
click at [880, 61] on link "Shipping Errors 2" at bounding box center [990, 65] width 627 height 28
